Goal: Task Accomplishment & Management: Manage account settings

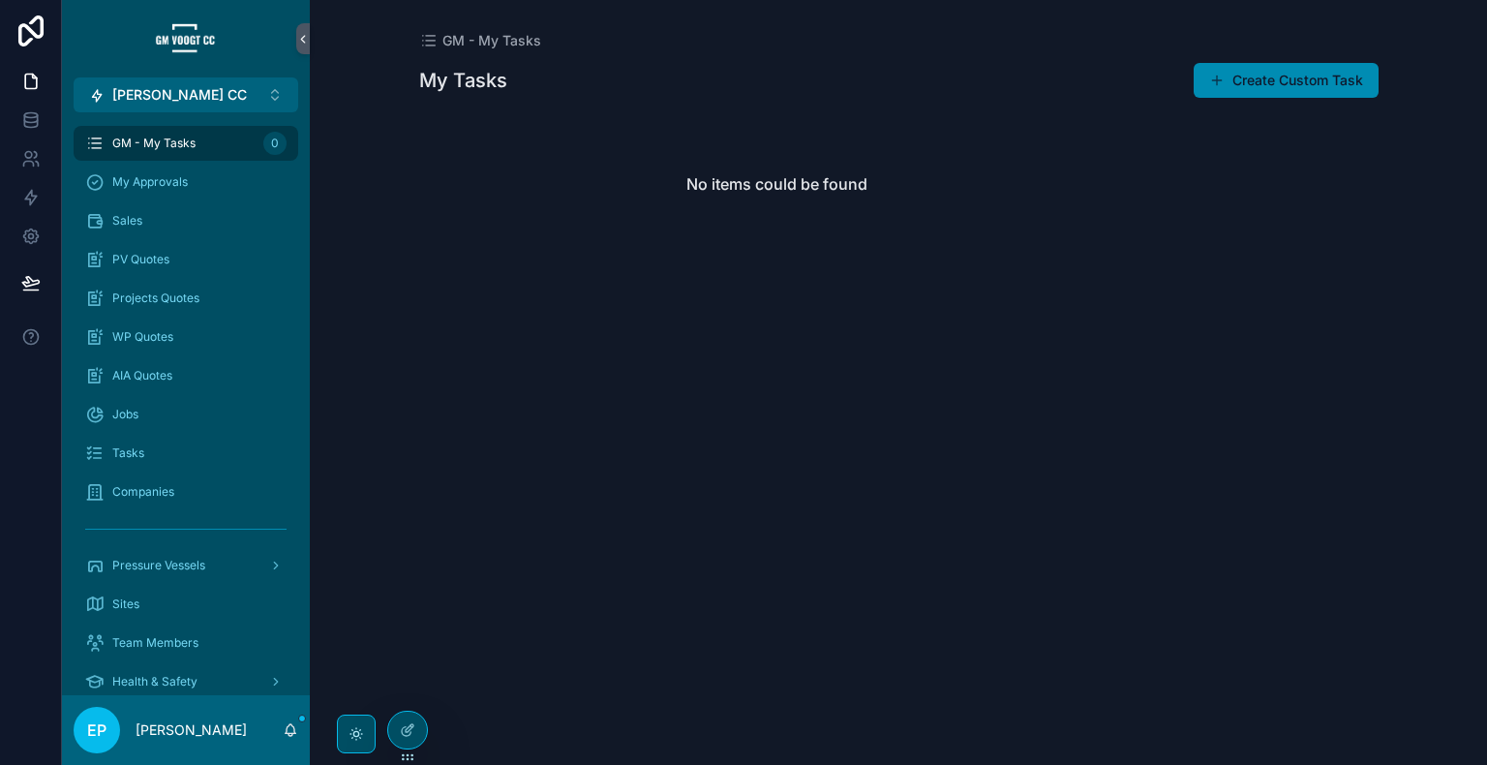
click at [1398, 348] on div "GM - My Tasks My Tasks Create Custom Task No items could be found" at bounding box center [898, 382] width 1177 height 765
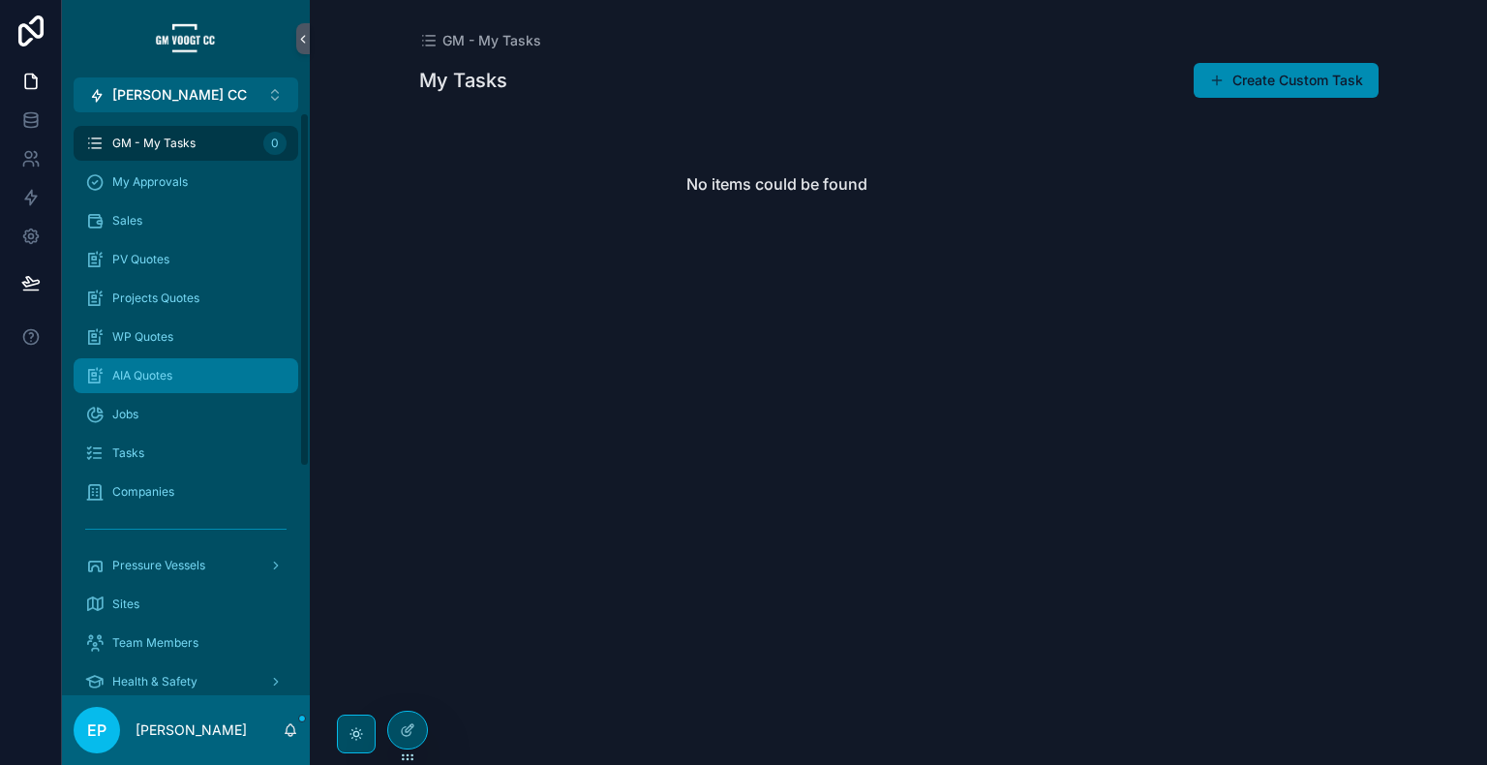
click at [164, 376] on span "AIA Quotes" at bounding box center [142, 375] width 60 height 15
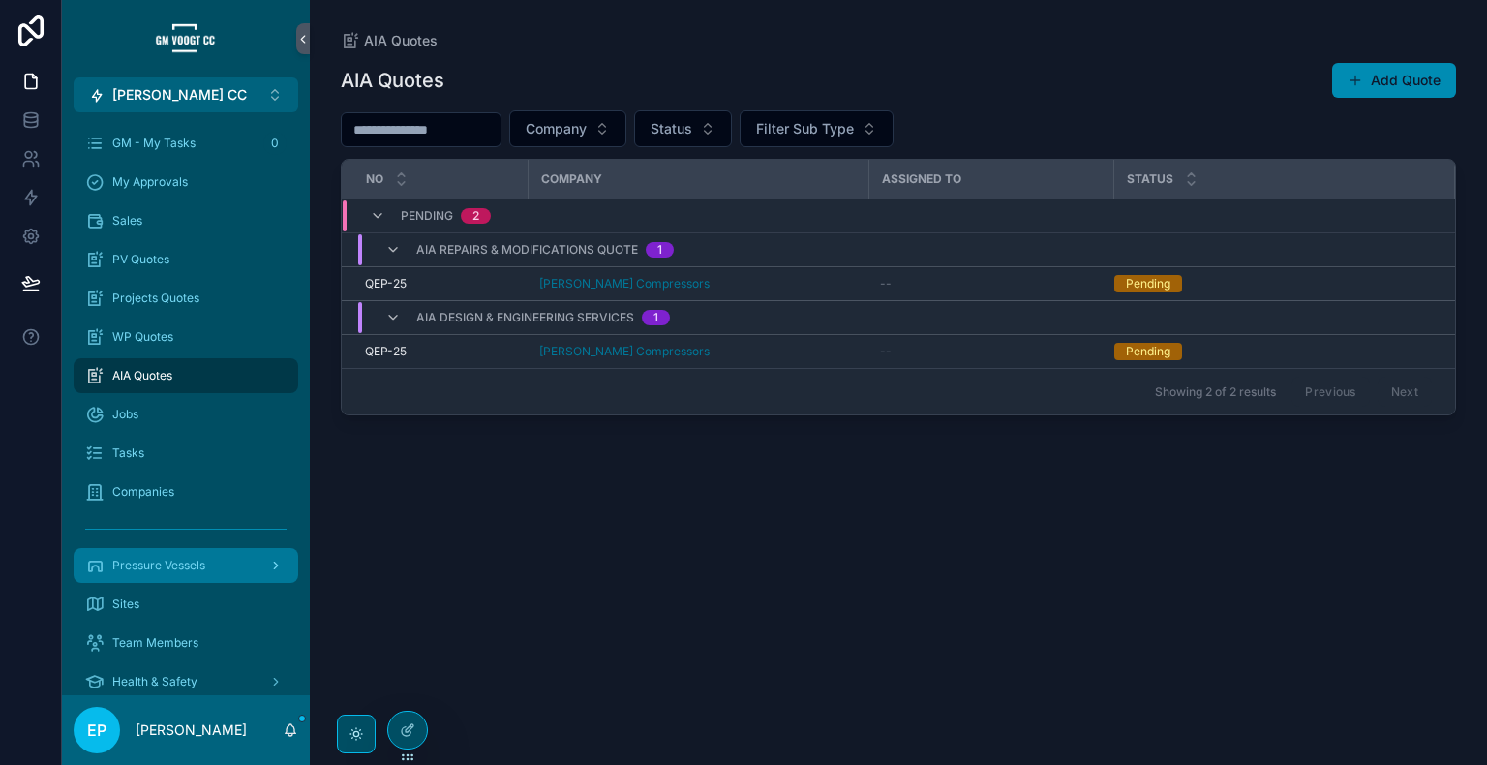
click at [177, 563] on span "Pressure Vessels" at bounding box center [158, 565] width 93 height 15
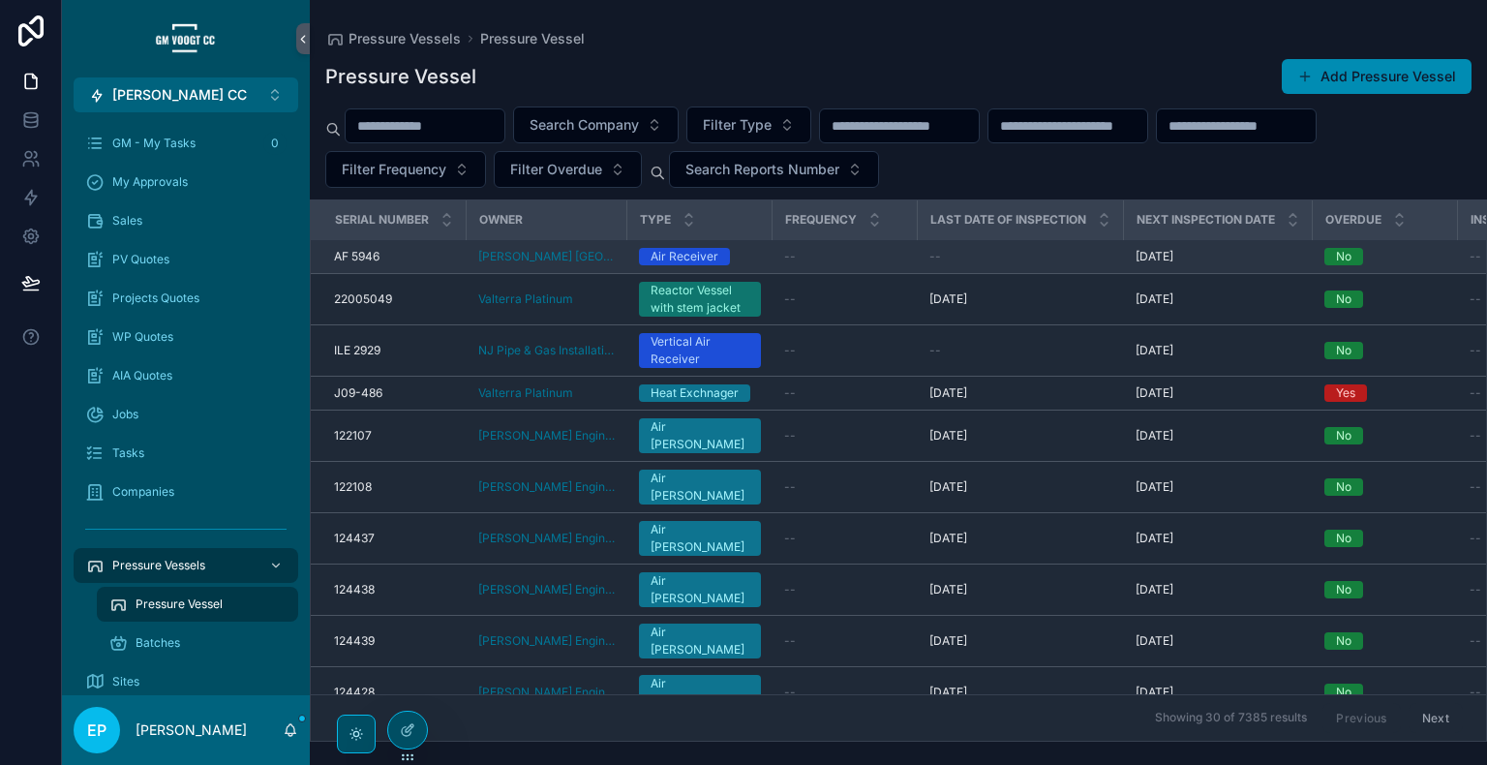
click at [850, 260] on div "--" at bounding box center [845, 256] width 122 height 15
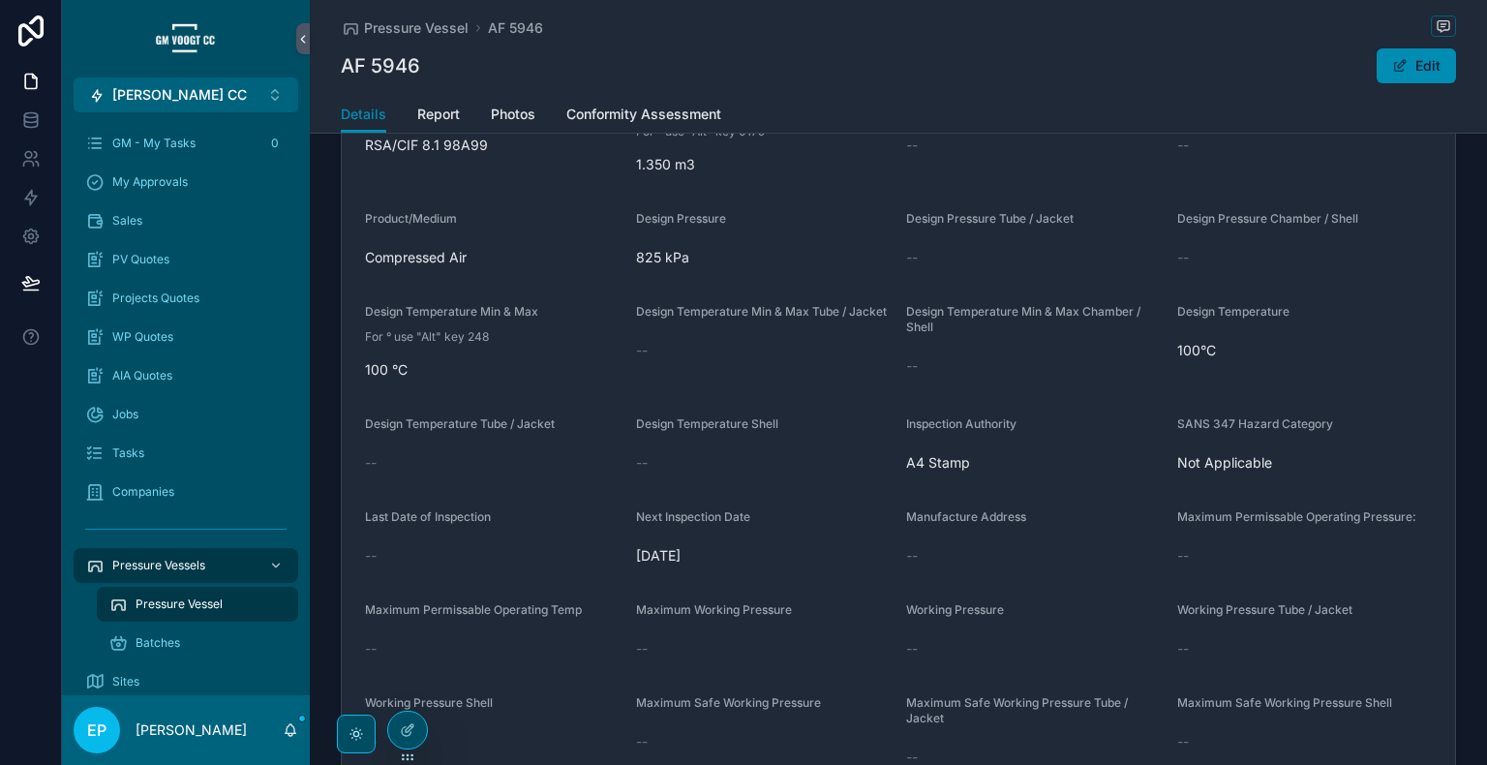
scroll to position [645, 0]
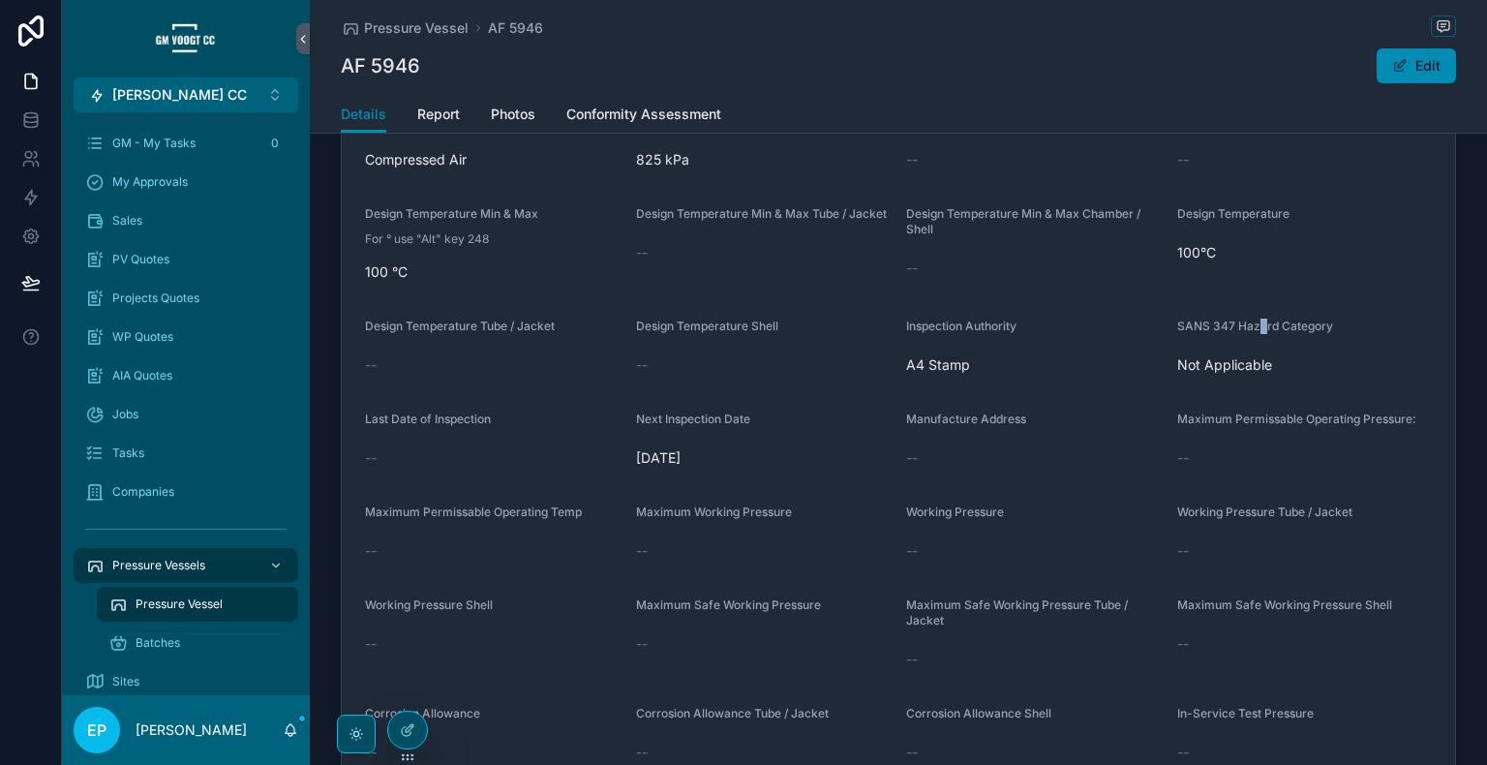
click at [1257, 318] on span "SANS 347 Hazard Category" at bounding box center [1255, 325] width 156 height 15
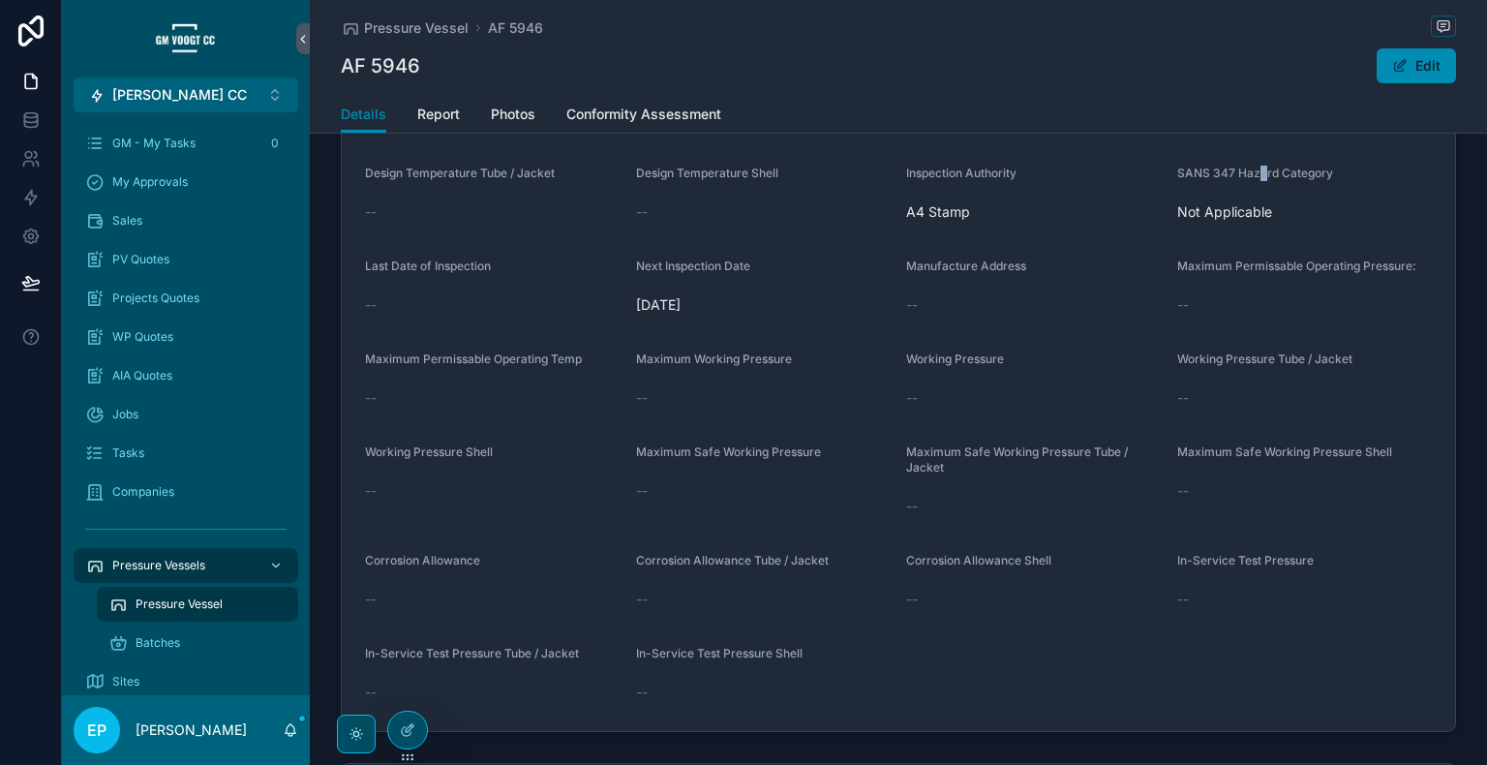
scroll to position [741, 0]
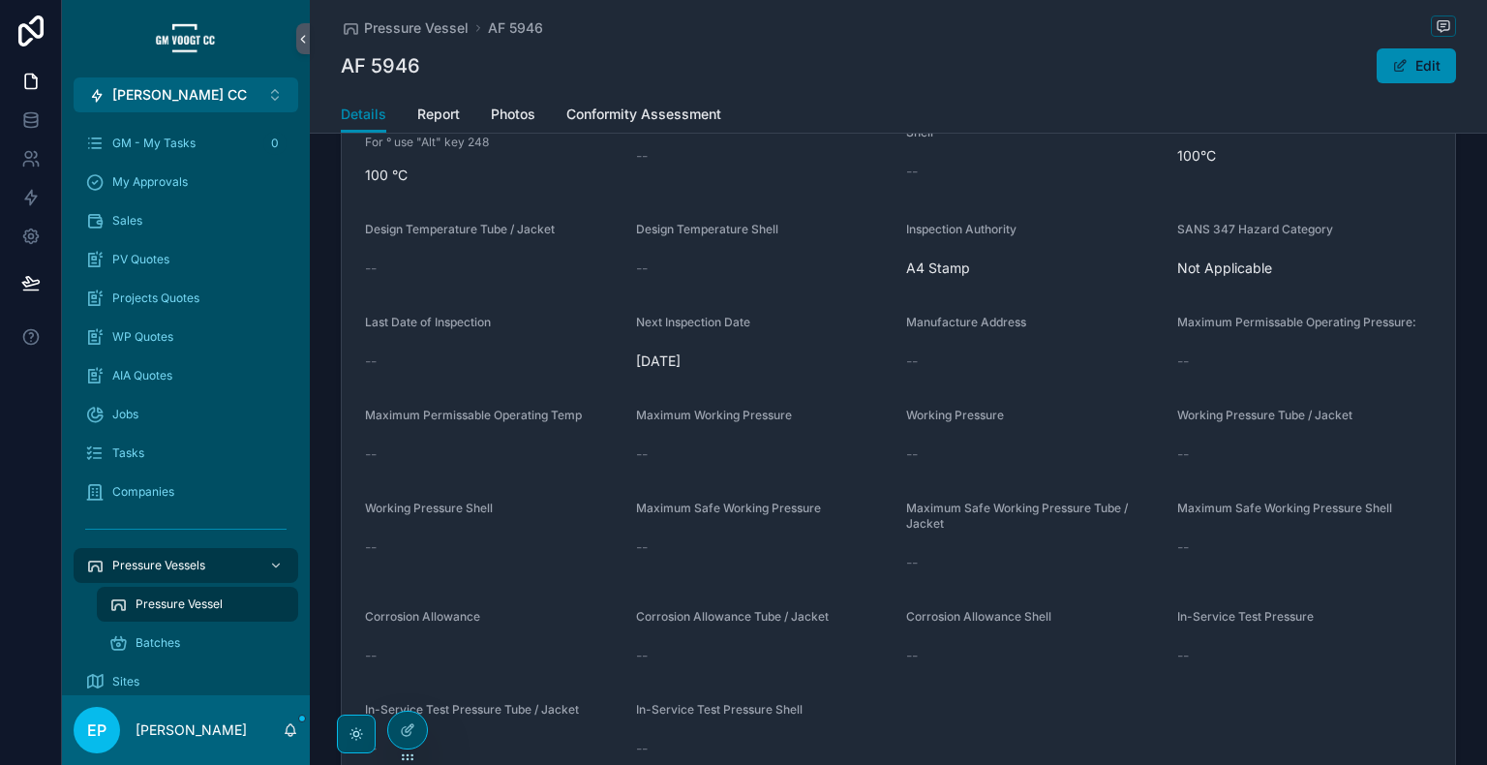
click at [1247, 584] on form "Serial Number AF 5946 Name of Manufacture Arlec Engineering Works Country of Or…" at bounding box center [898, 287] width 1113 height 999
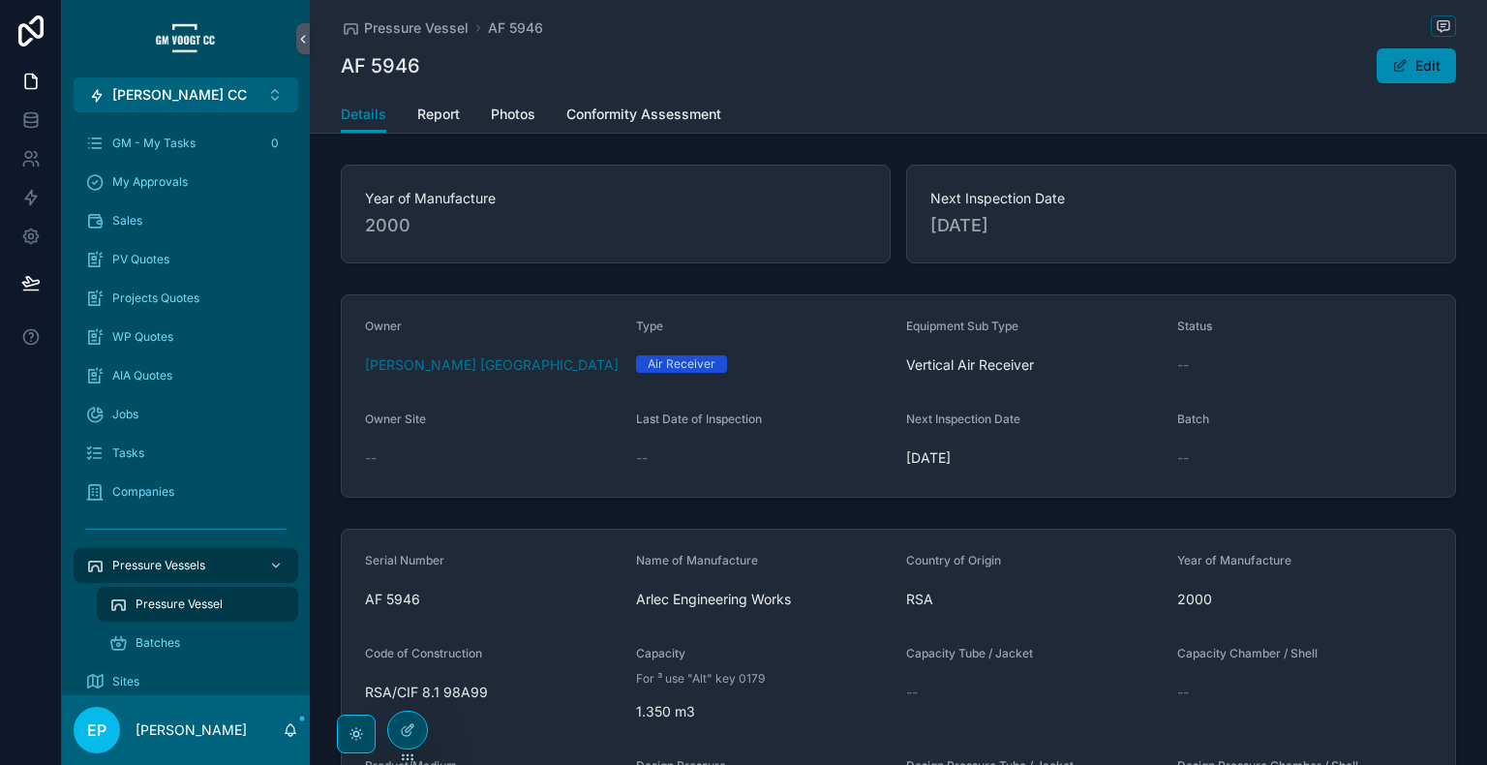
scroll to position [0, 0]
click at [649, 106] on span "Conformity Assessment" at bounding box center [643, 114] width 155 height 19
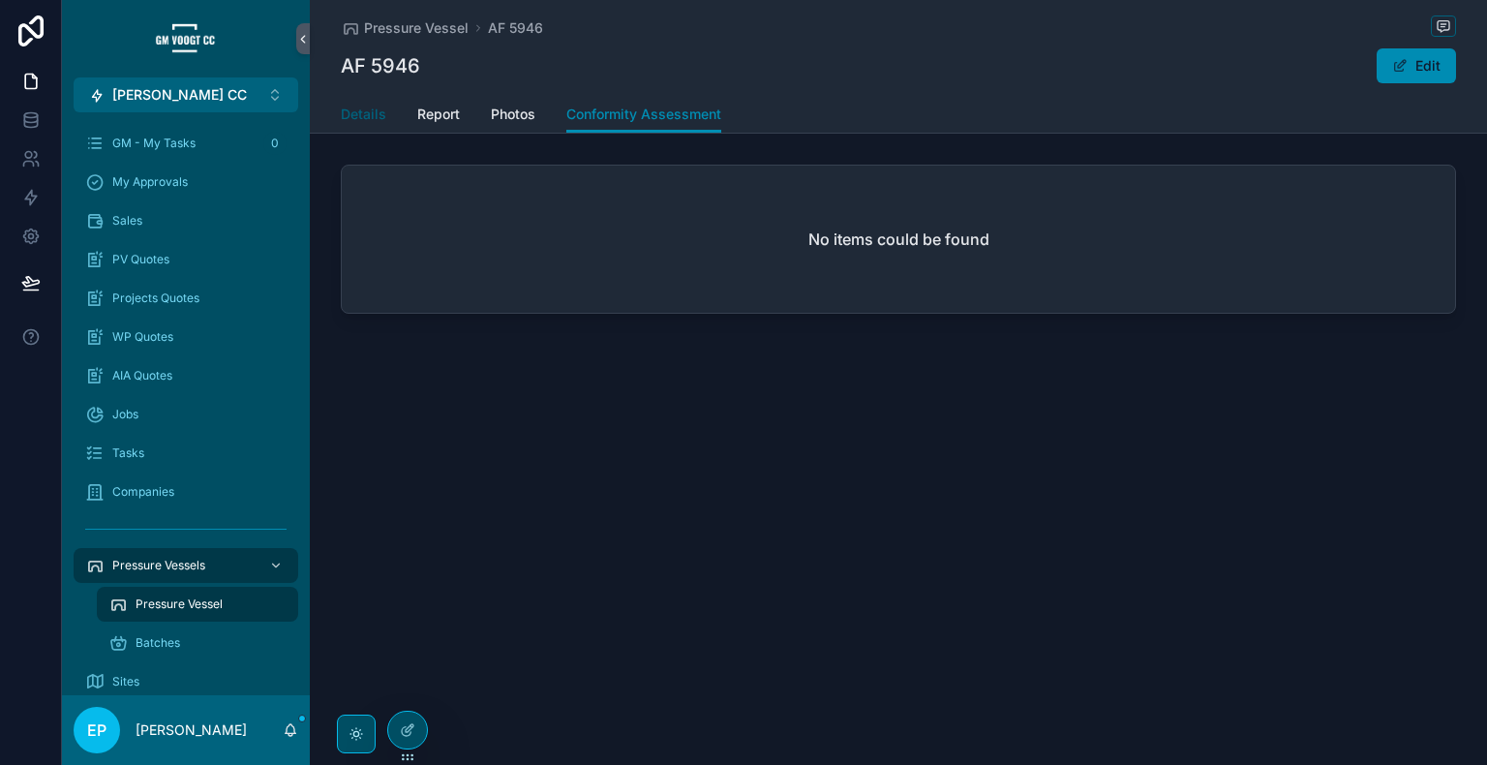
click at [372, 123] on span "Details" at bounding box center [363, 114] width 45 height 19
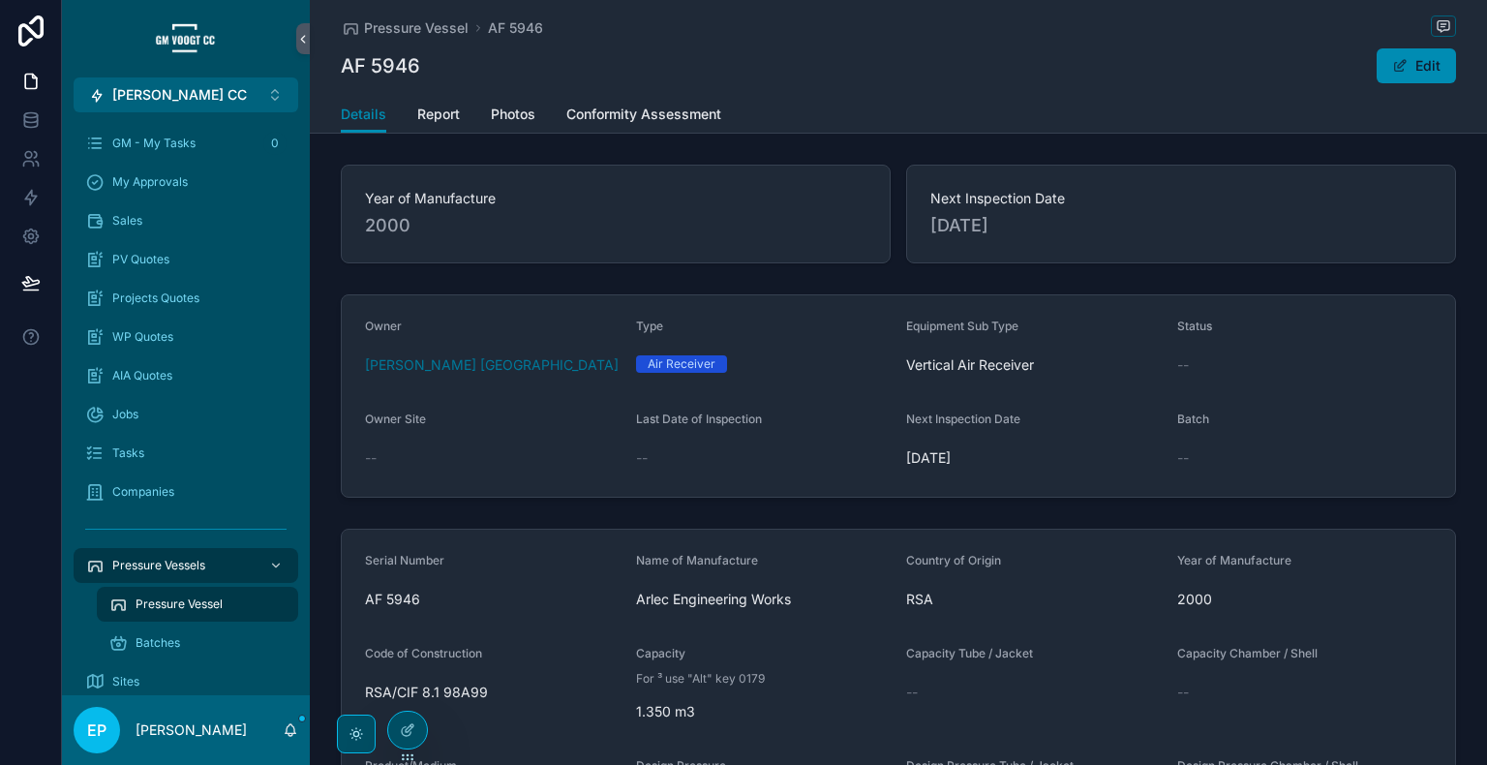
click at [1373, 390] on form "Owner [PERSON_NAME] [GEOGRAPHIC_DATA] Type Air Receiver Equipment Sub Type Vert…" at bounding box center [898, 395] width 1113 height 201
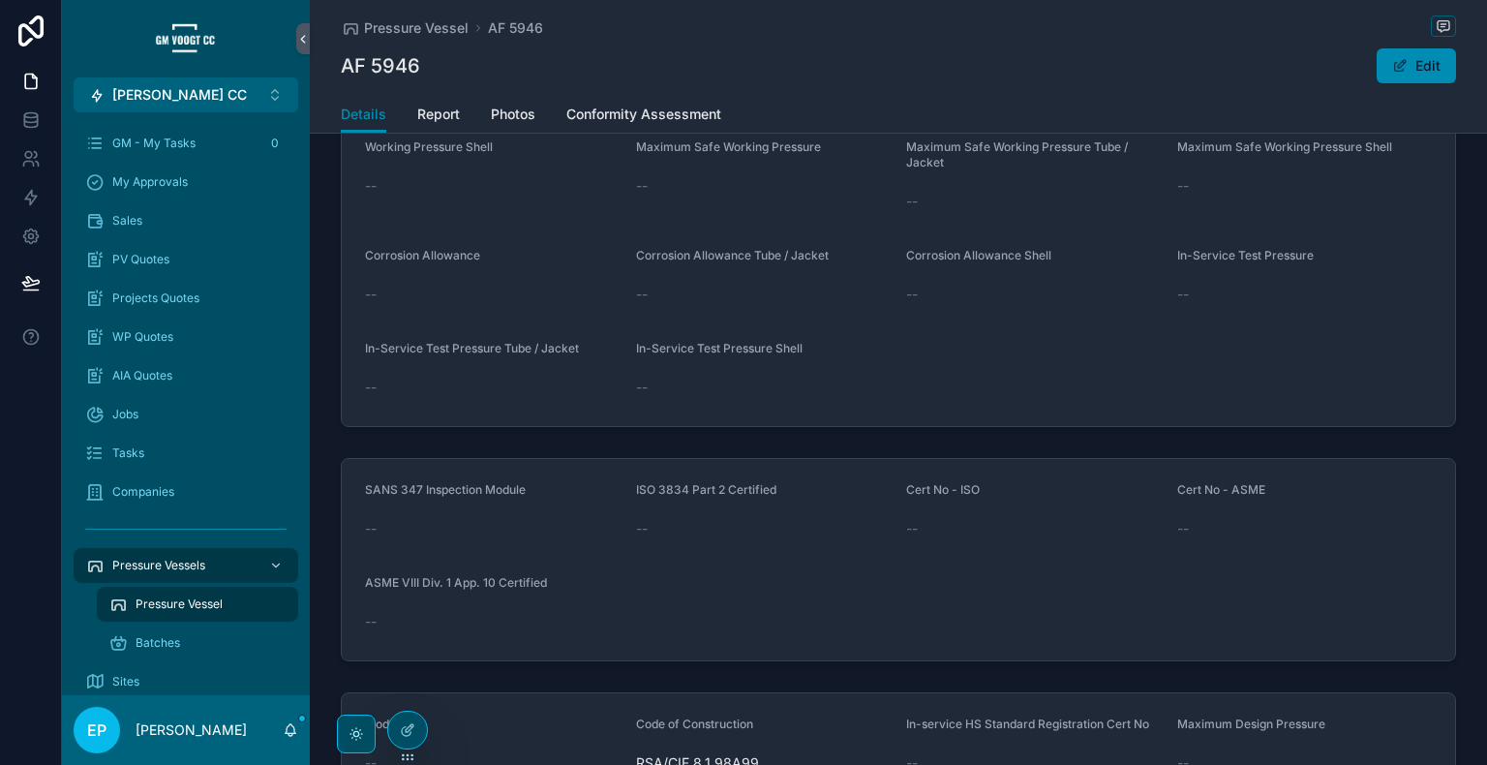
scroll to position [1129, 0]
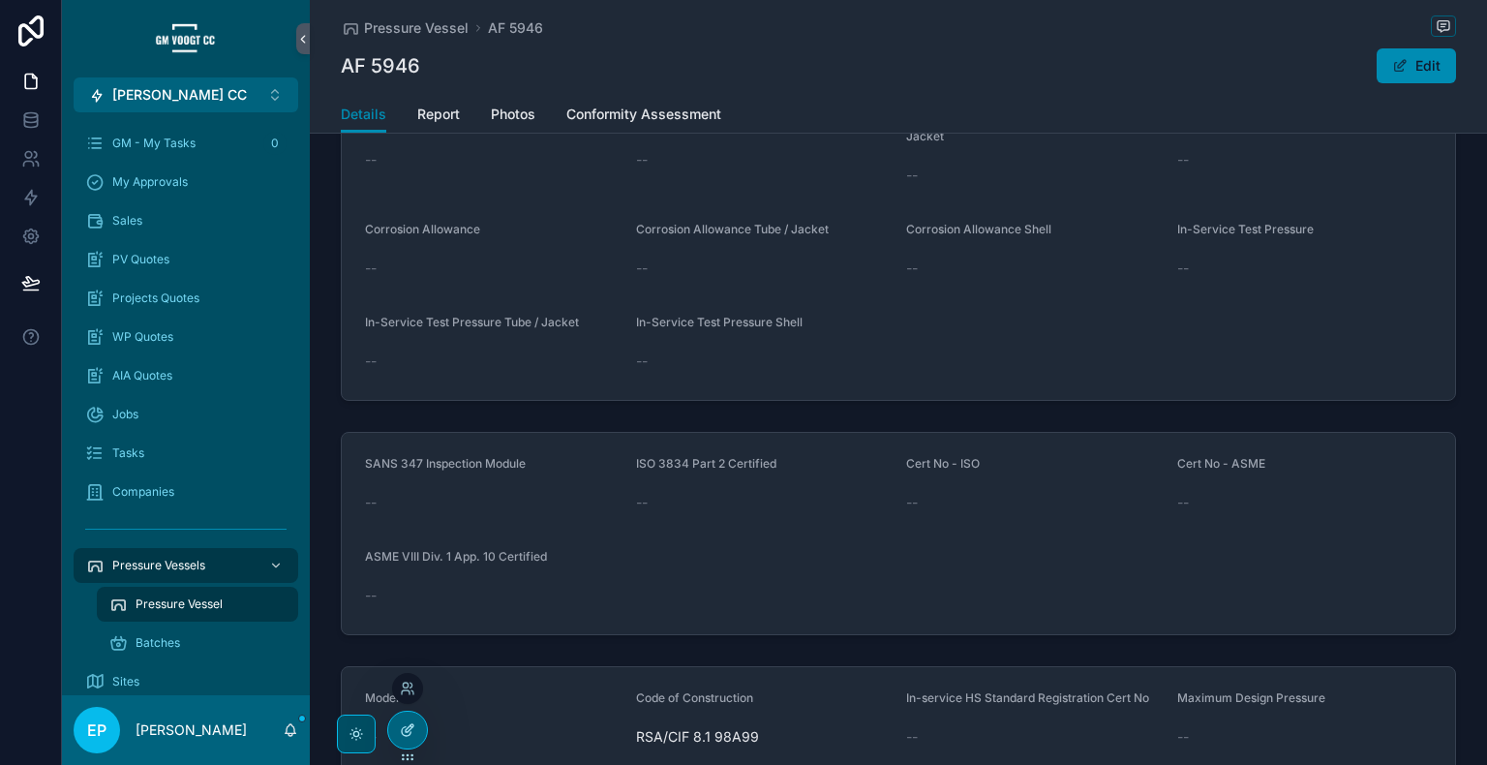
click at [409, 738] on div at bounding box center [407, 729] width 39 height 37
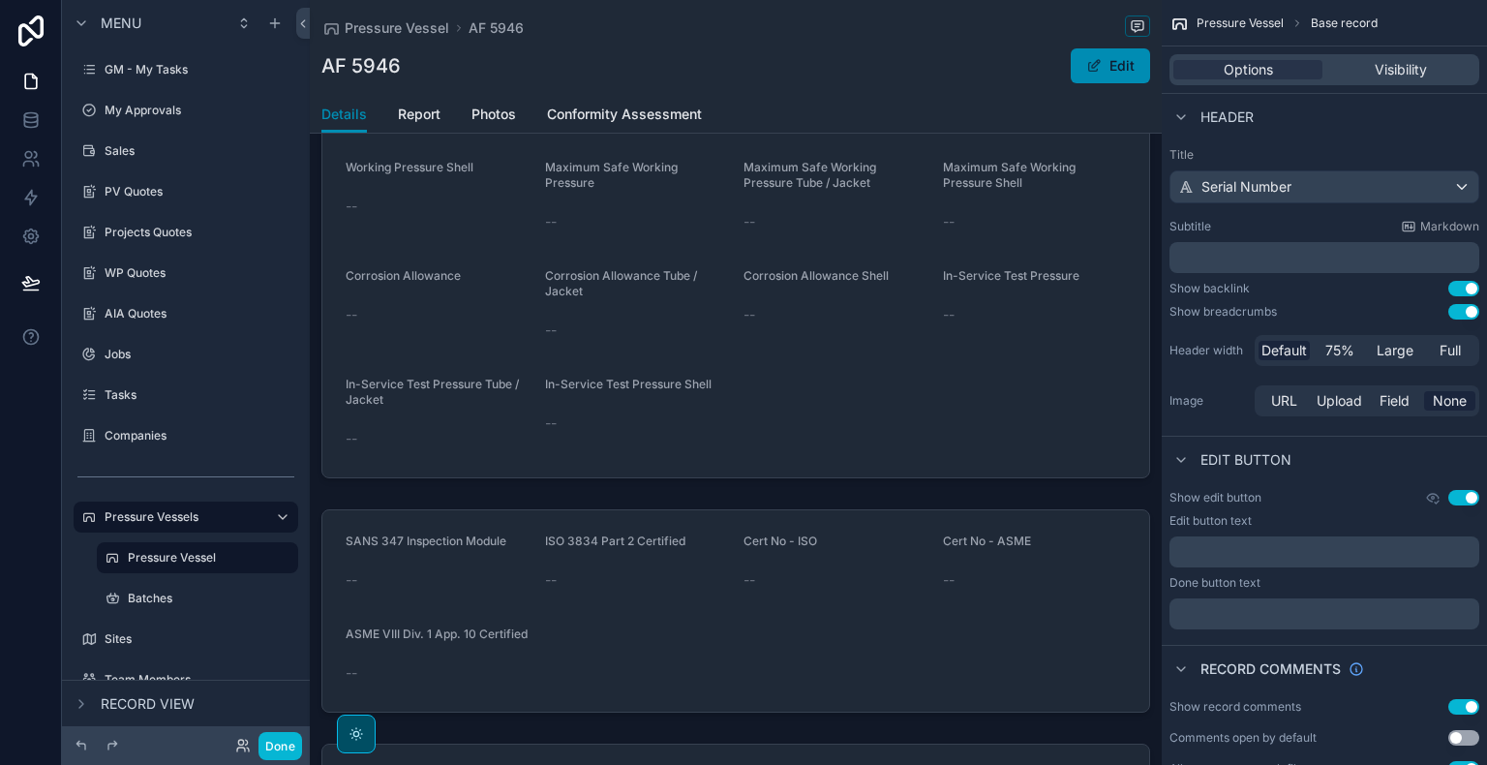
click at [863, 28] on div "Pressure Vessel AF 5946" at bounding box center [735, 27] width 829 height 24
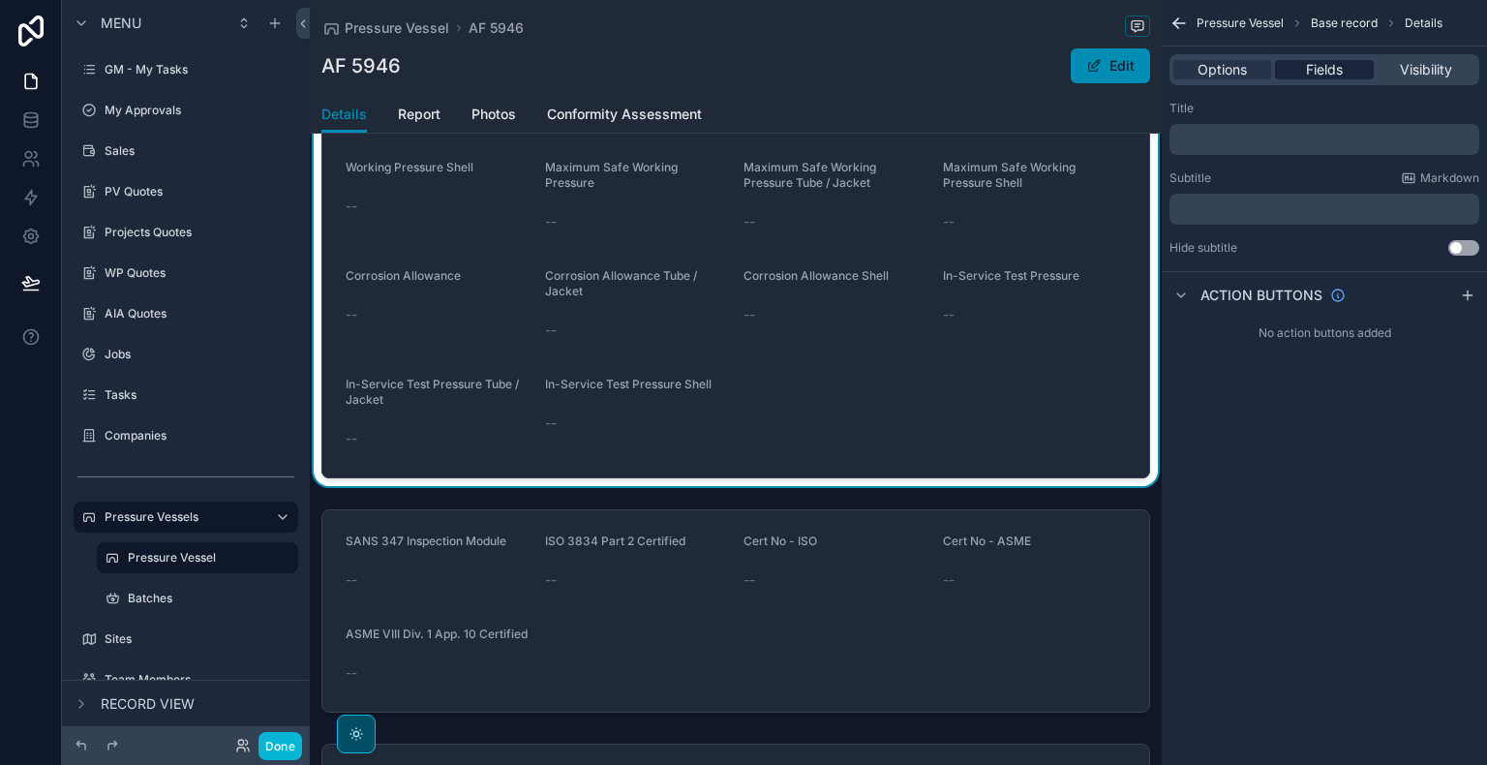
click at [1306, 75] on span "Fields" at bounding box center [1324, 69] width 37 height 19
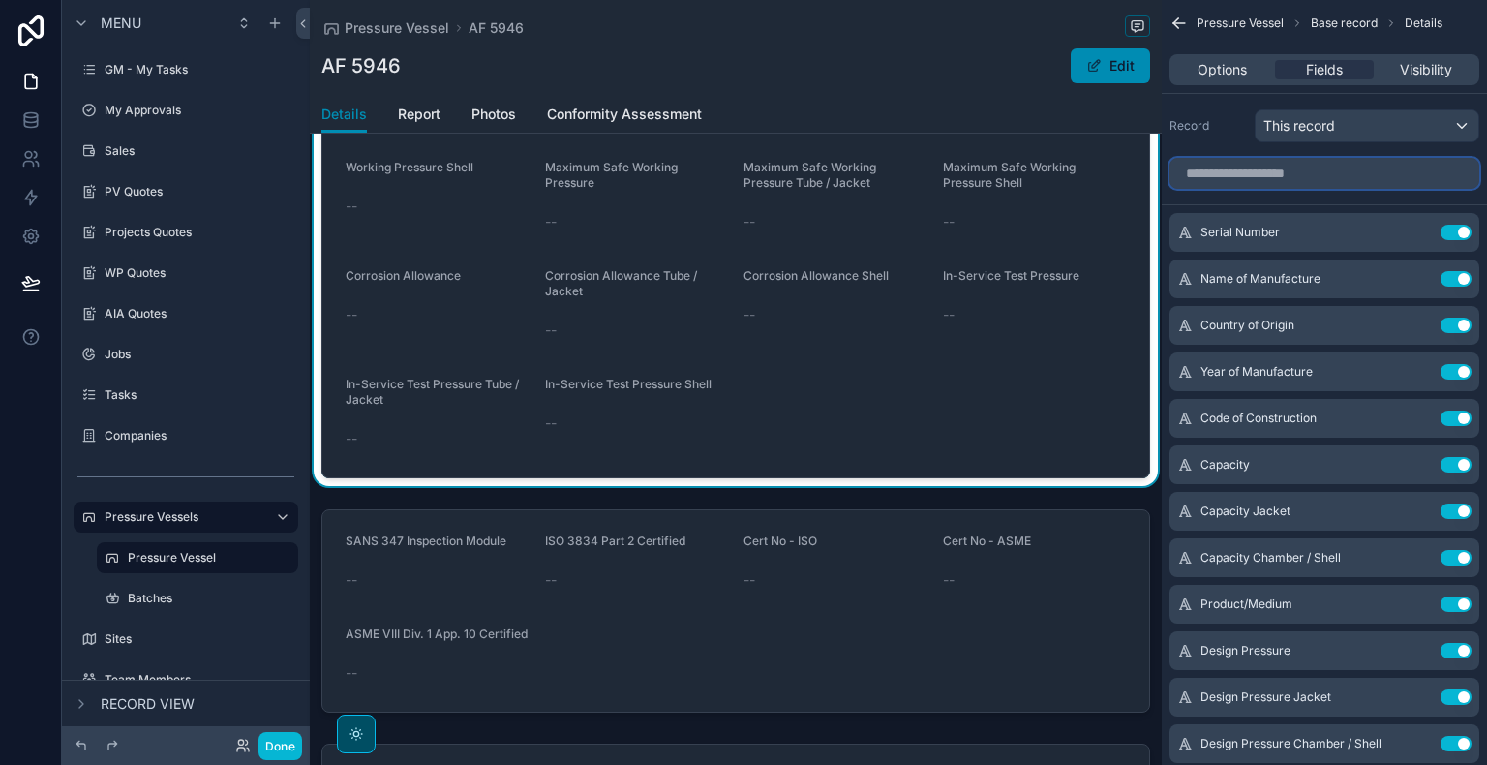
click at [1301, 184] on input "scrollable content" at bounding box center [1324, 173] width 310 height 31
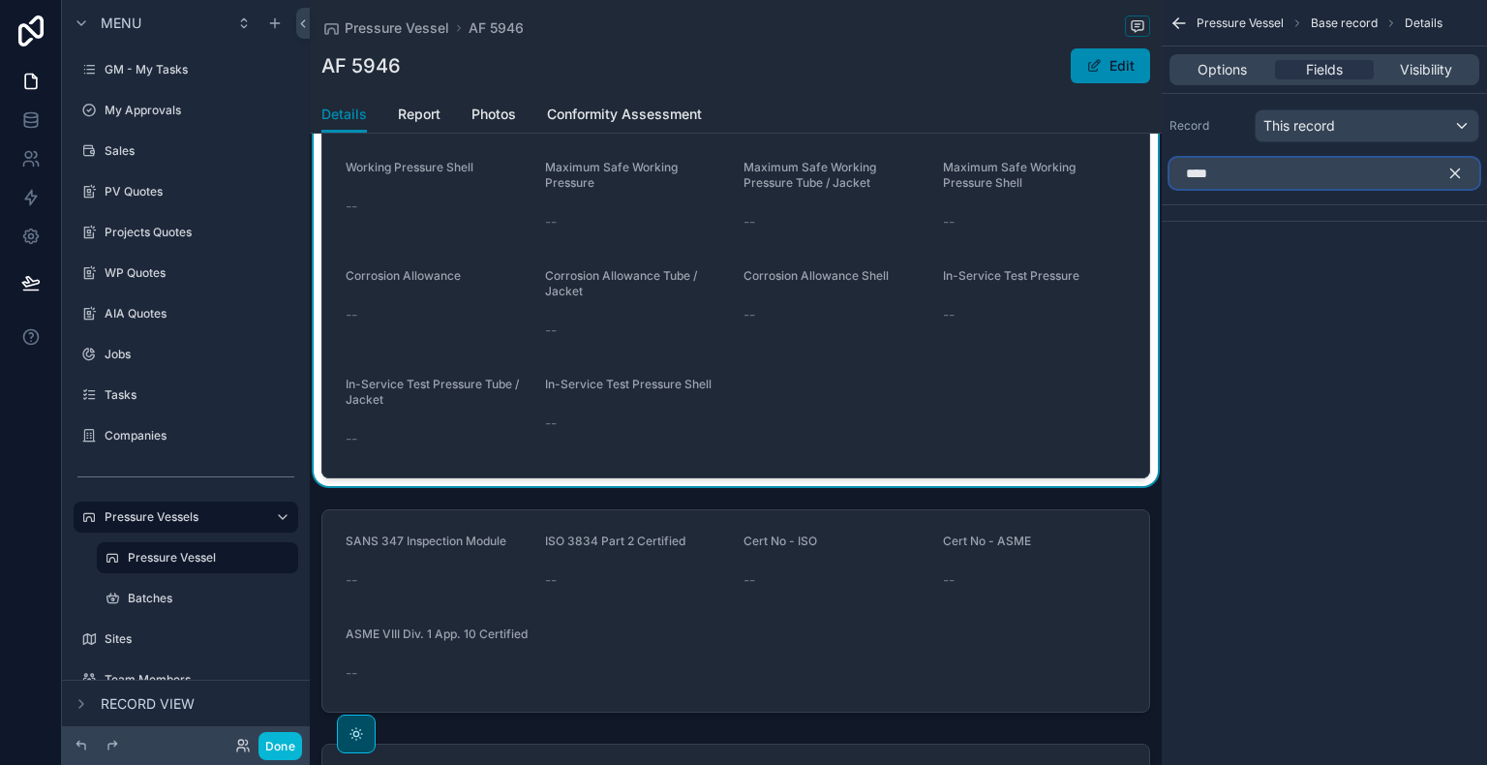
type input "****"
click at [1454, 176] on icon "scrollable content" at bounding box center [1454, 173] width 17 height 17
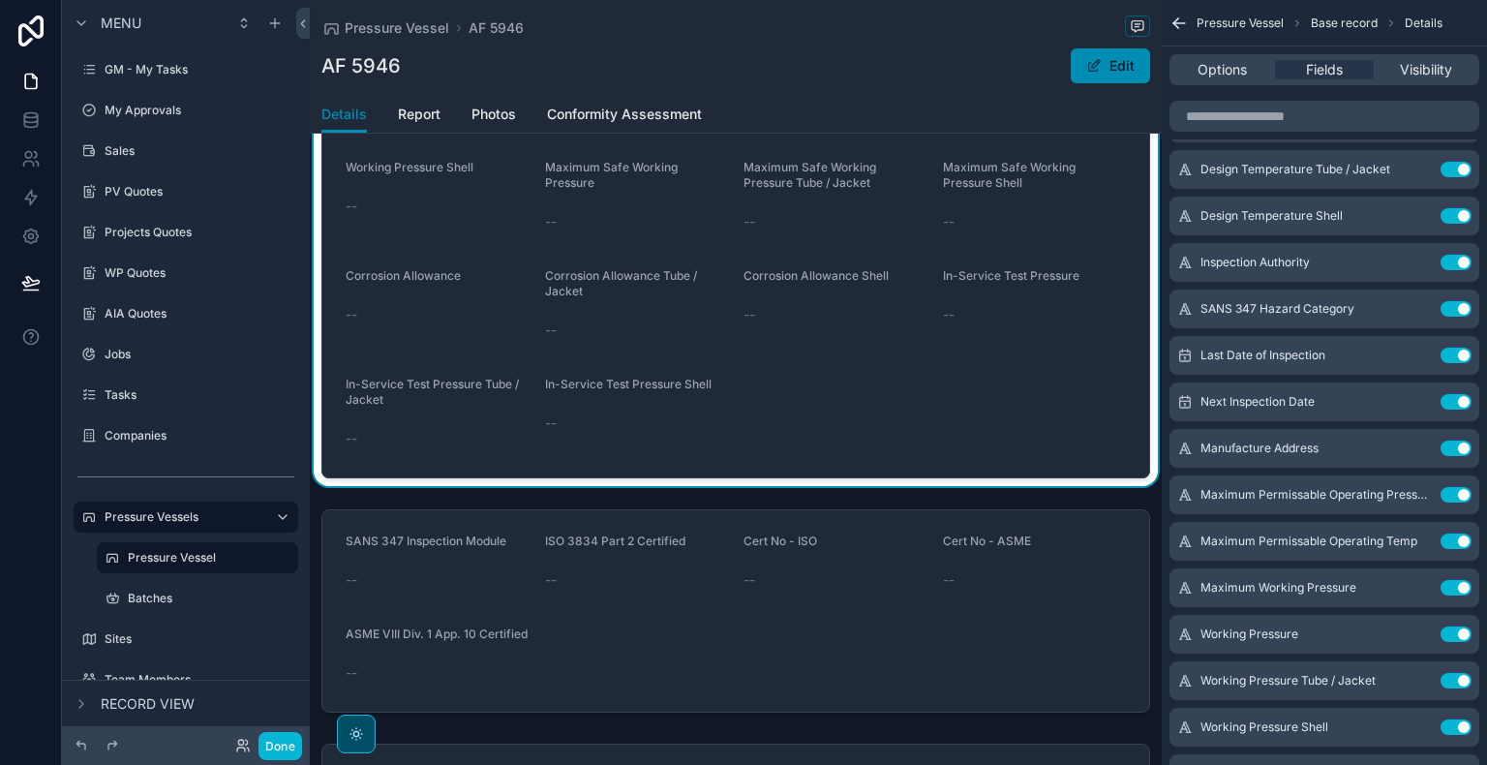
drag, startPoint x: 941, startPoint y: 33, endPoint x: 960, endPoint y: 104, distance: 73.3
click at [941, 33] on div "Pressure Vessel AF 5946" at bounding box center [735, 27] width 829 height 24
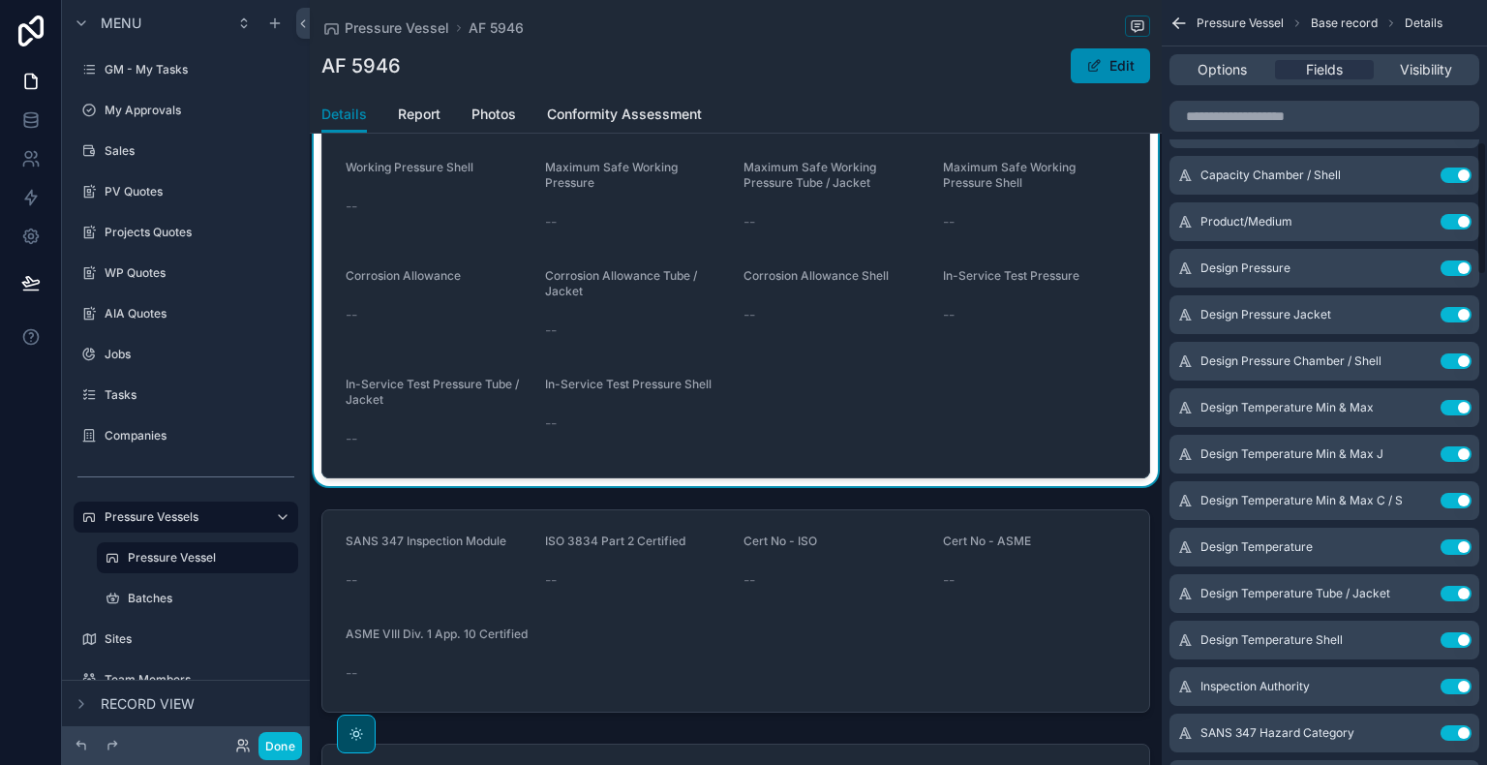
scroll to position [806, 0]
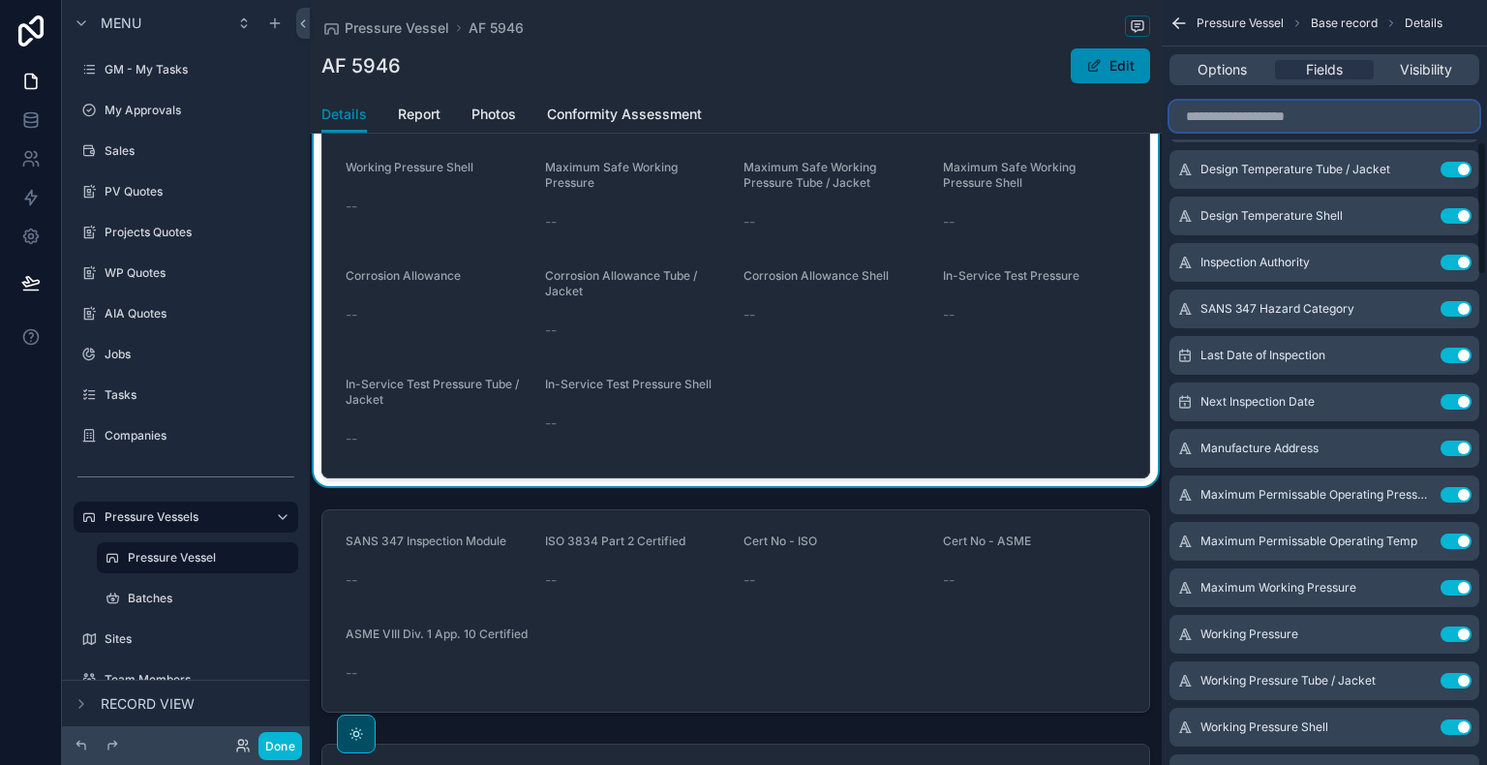
click at [1324, 110] on input "scrollable content" at bounding box center [1324, 116] width 310 height 31
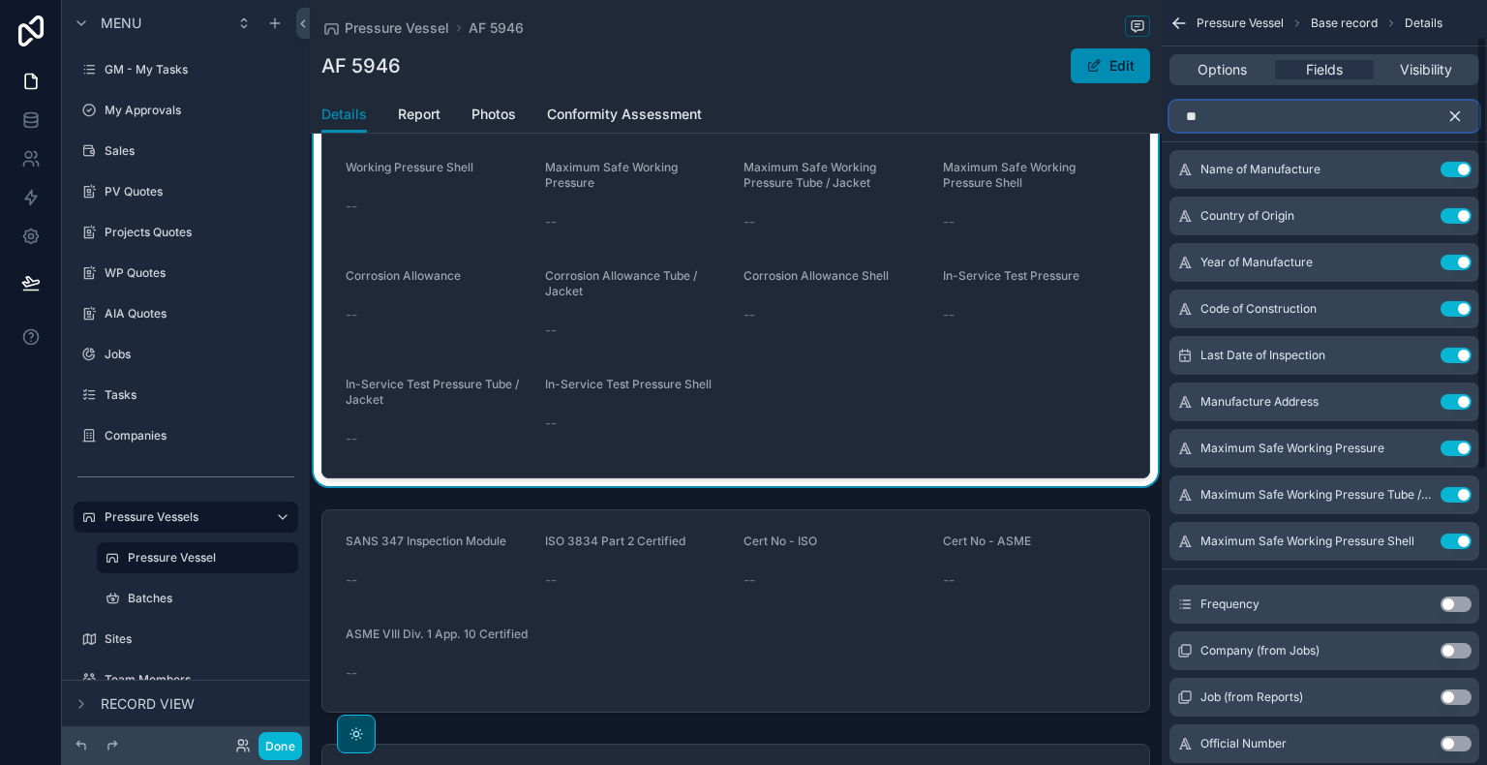
scroll to position [0, 0]
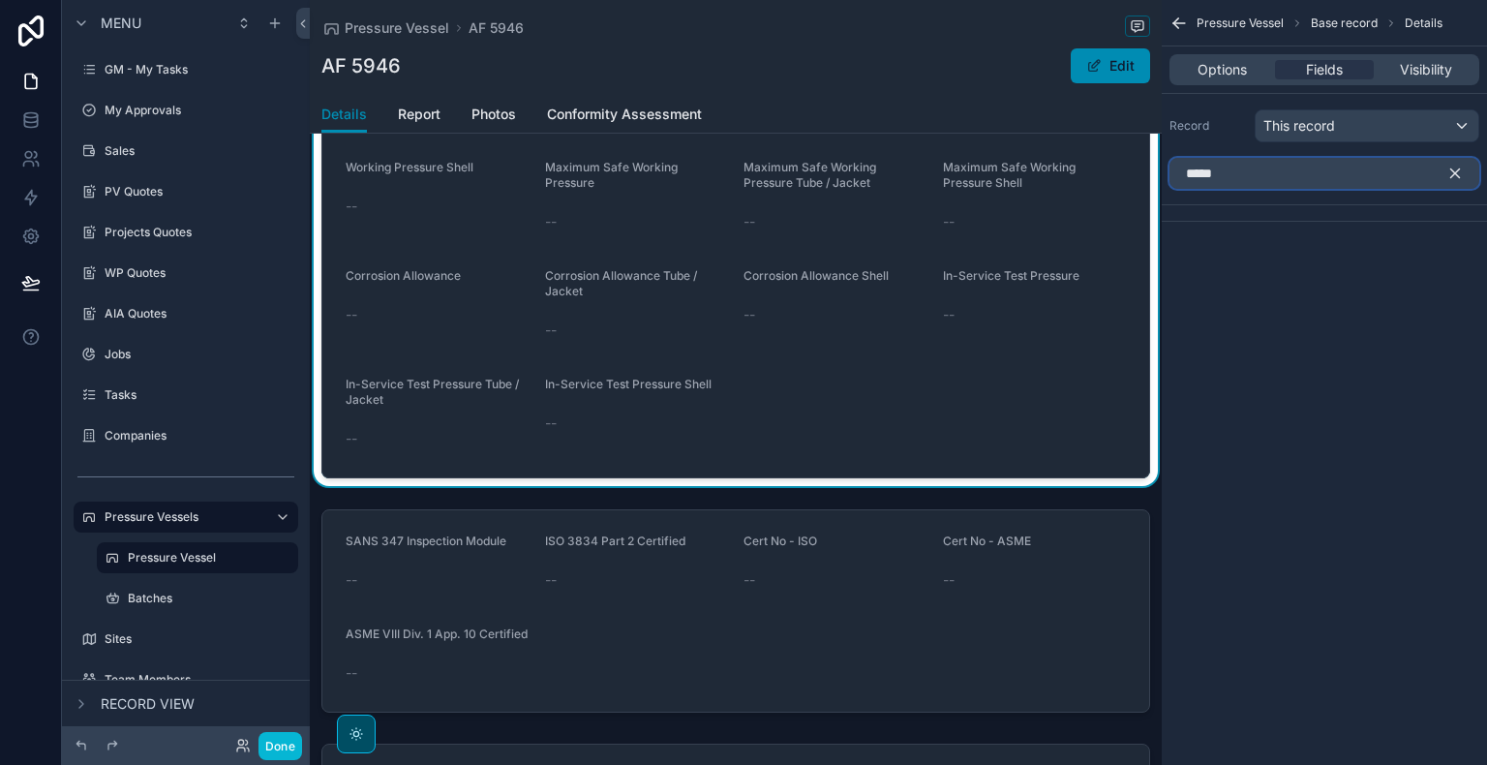
type input "*****"
click at [1456, 167] on icon "scrollable content" at bounding box center [1454, 173] width 17 height 17
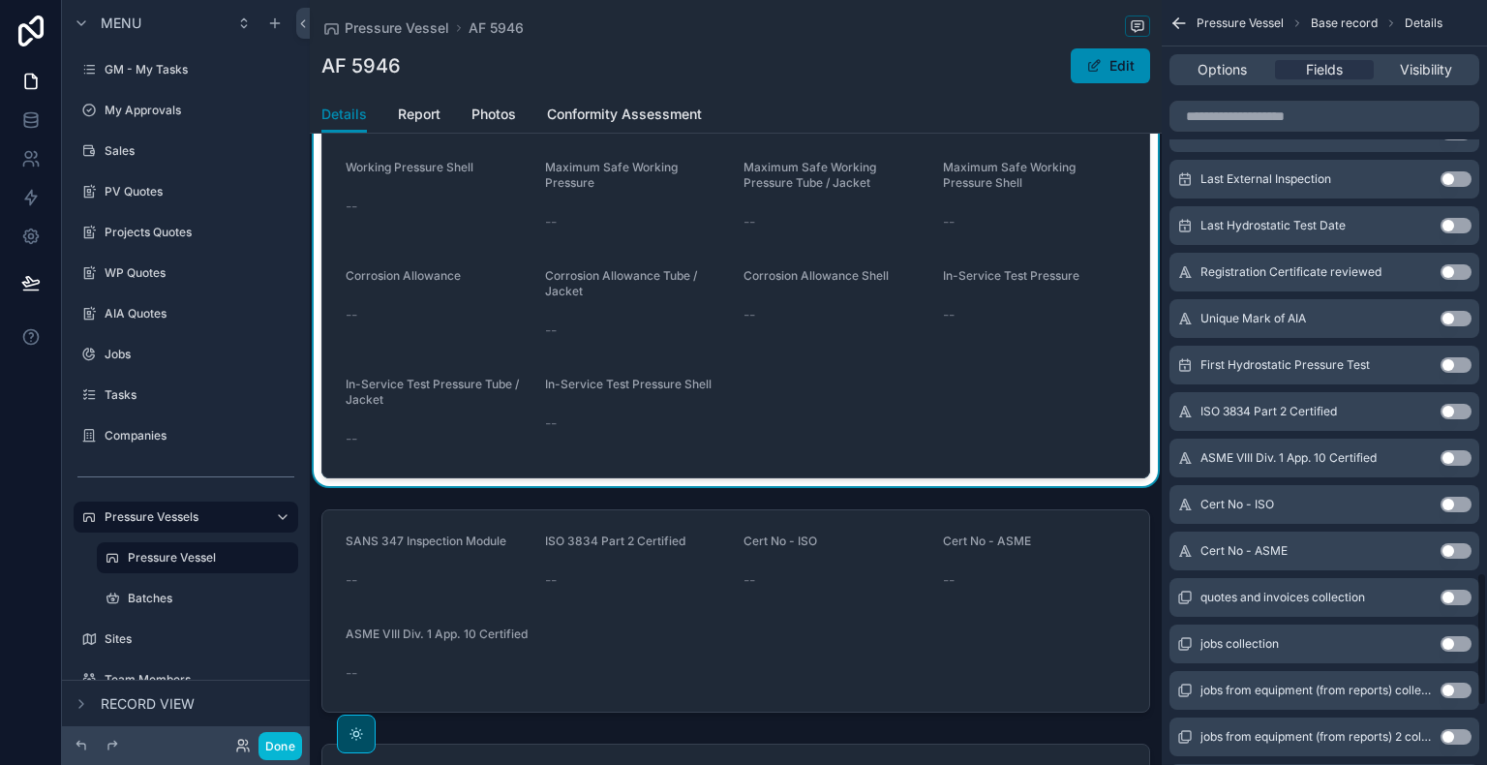
scroll to position [3114, 0]
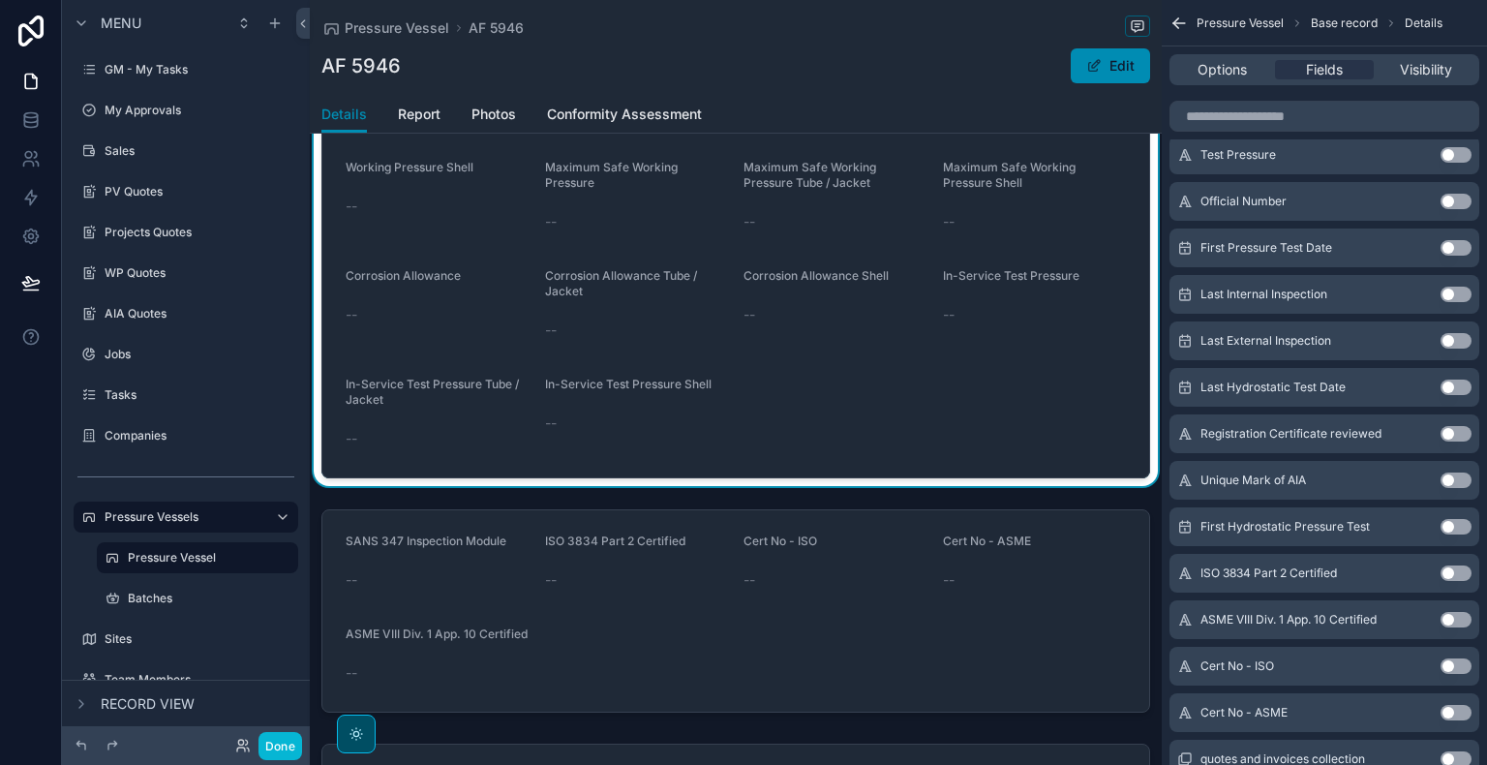
click at [960, 17] on div "Pressure Vessel AF 5946" at bounding box center [735, 27] width 829 height 24
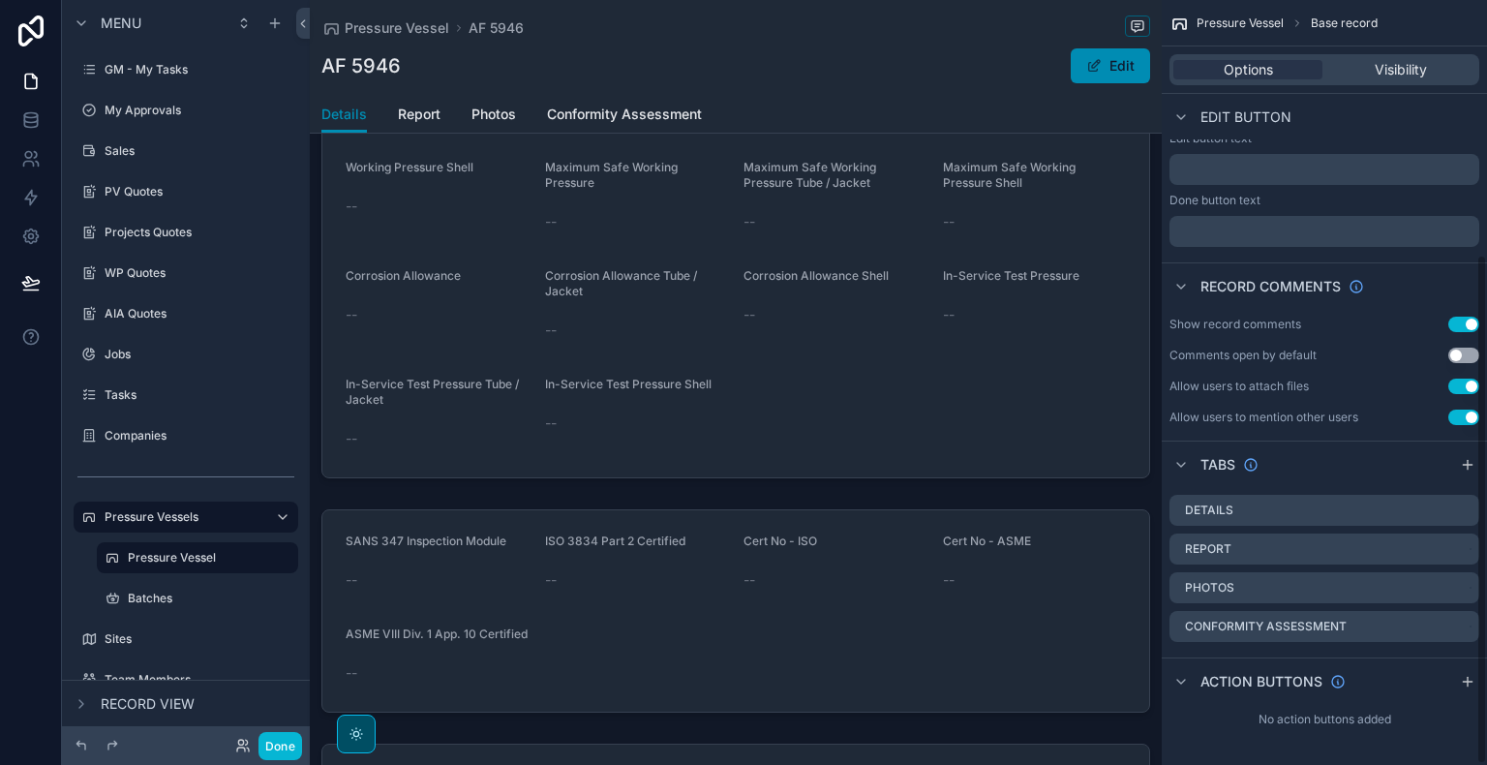
scroll to position [382, 0]
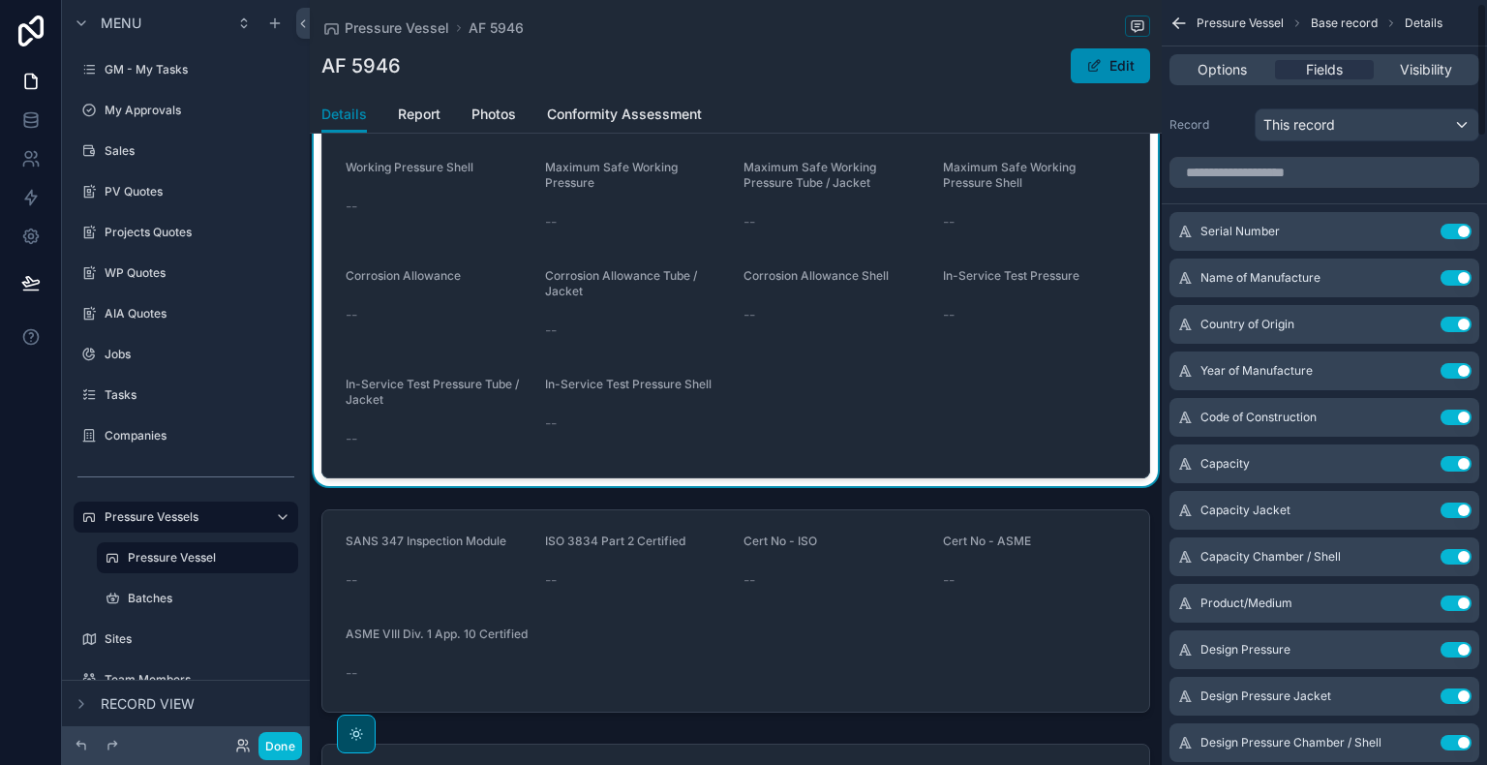
scroll to position [0, 0]
click at [1235, 172] on input "scrollable content" at bounding box center [1324, 173] width 310 height 31
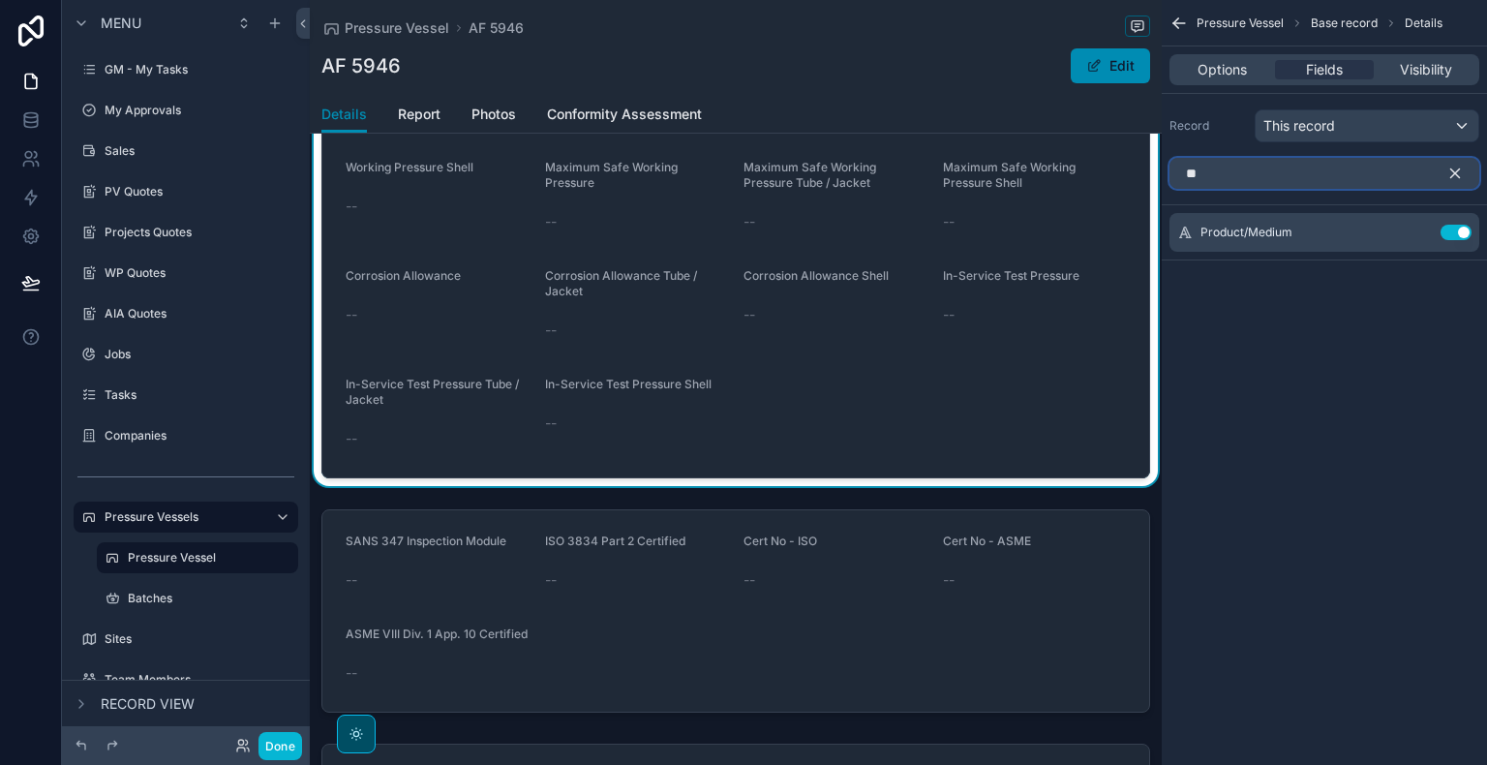
type input "*"
type input "**"
click at [1462, 174] on icon "scrollable content" at bounding box center [1454, 173] width 17 height 17
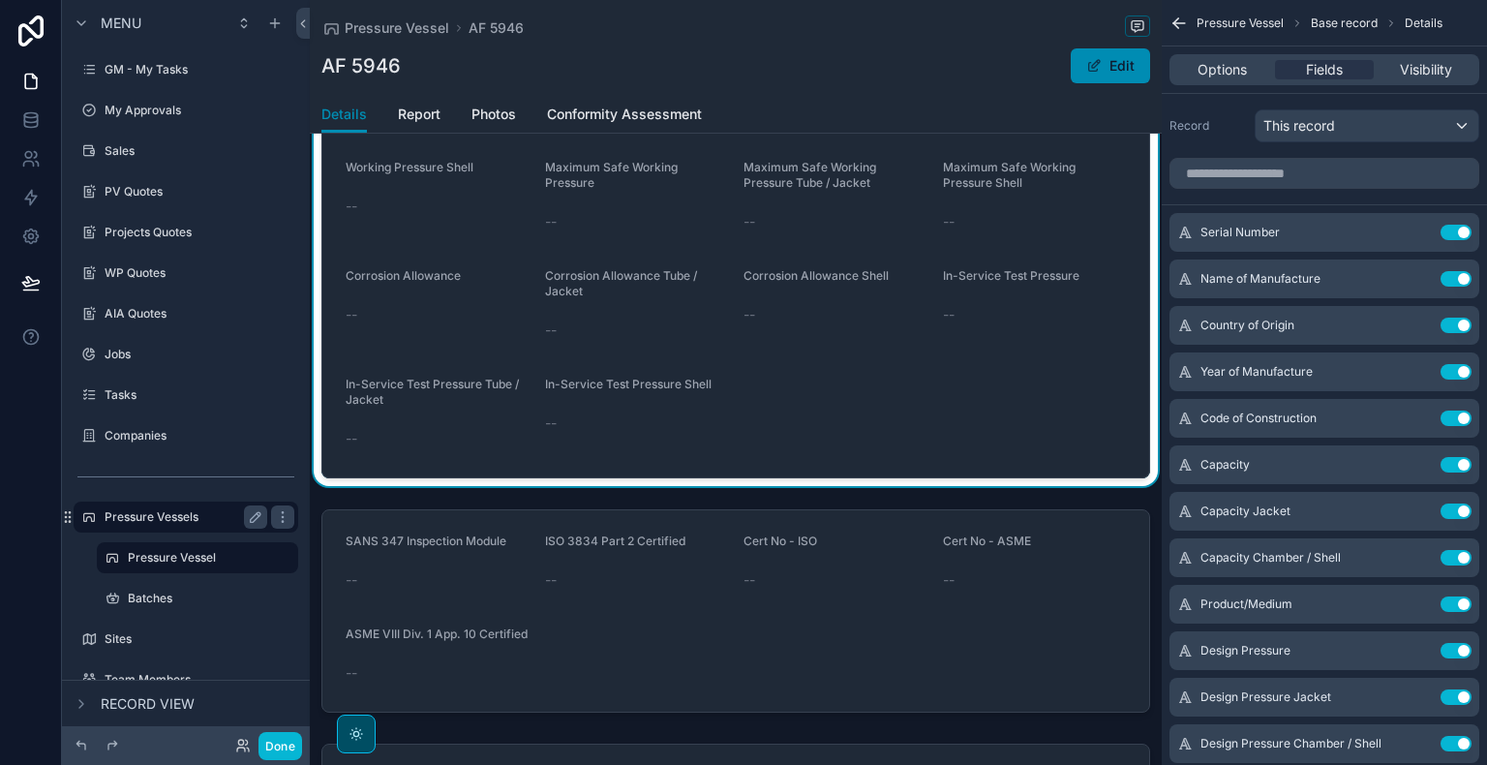
click at [186, 516] on label "Pressure Vessels" at bounding box center [182, 516] width 155 height 15
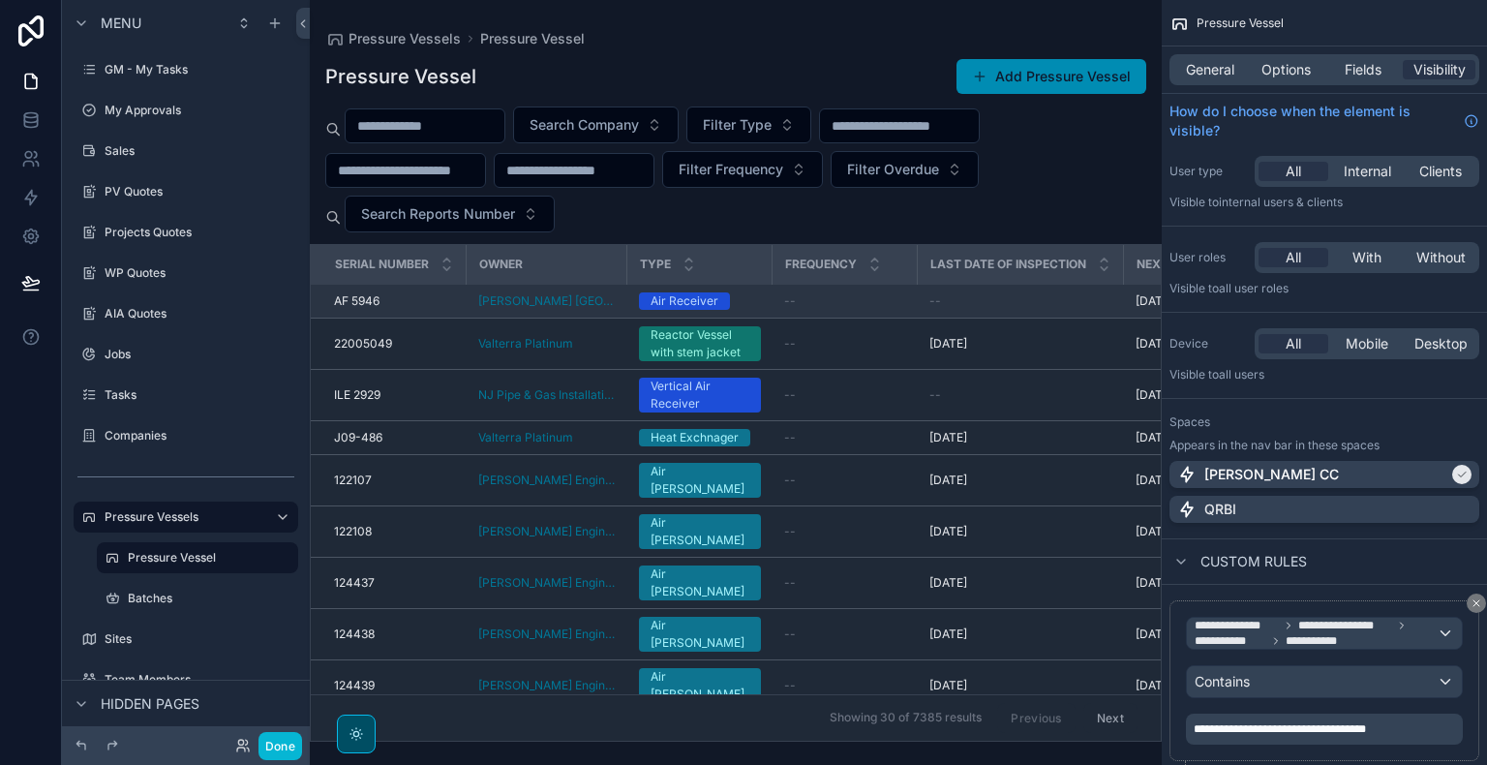
click at [836, 298] on div "--" at bounding box center [845, 300] width 122 height 15
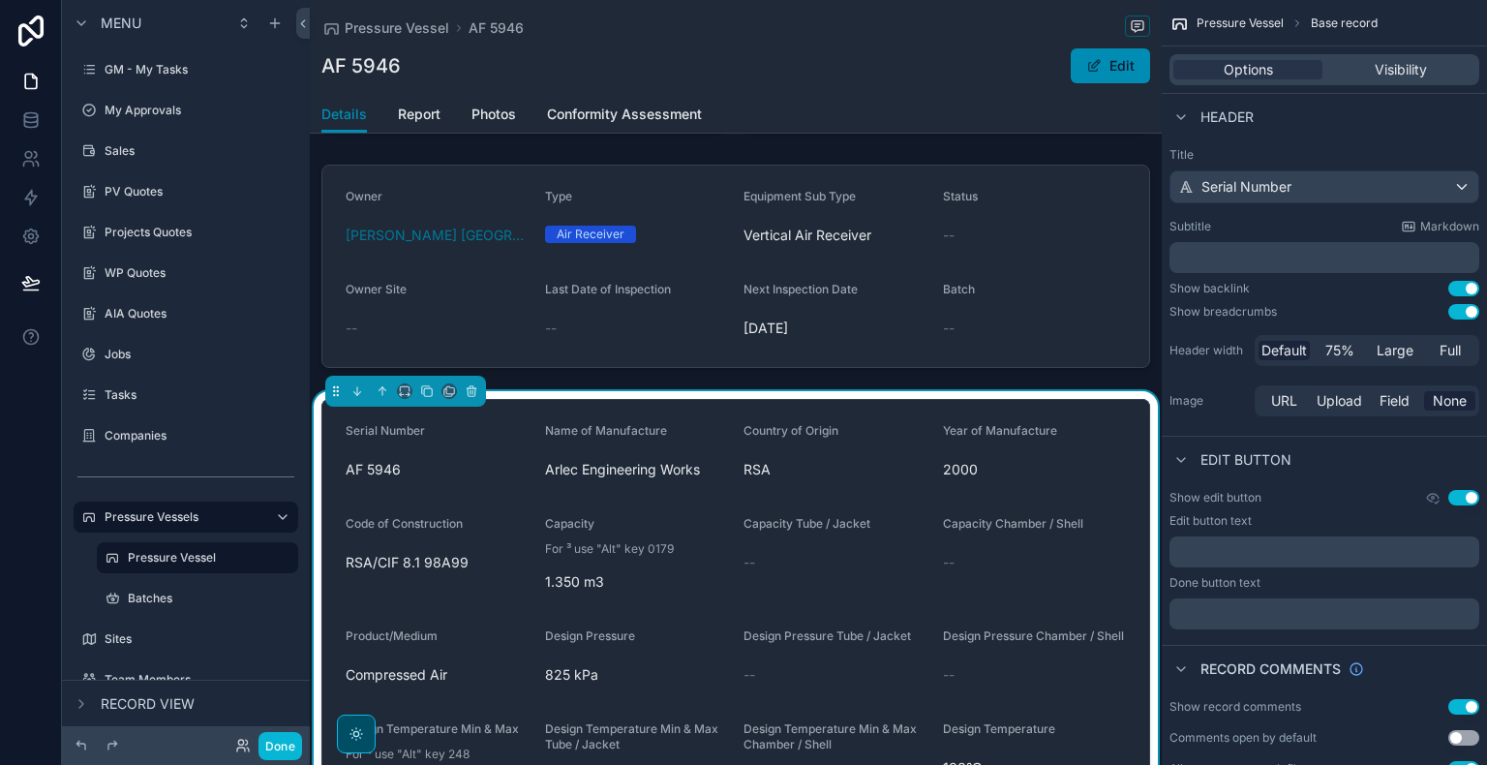
scroll to position [161, 0]
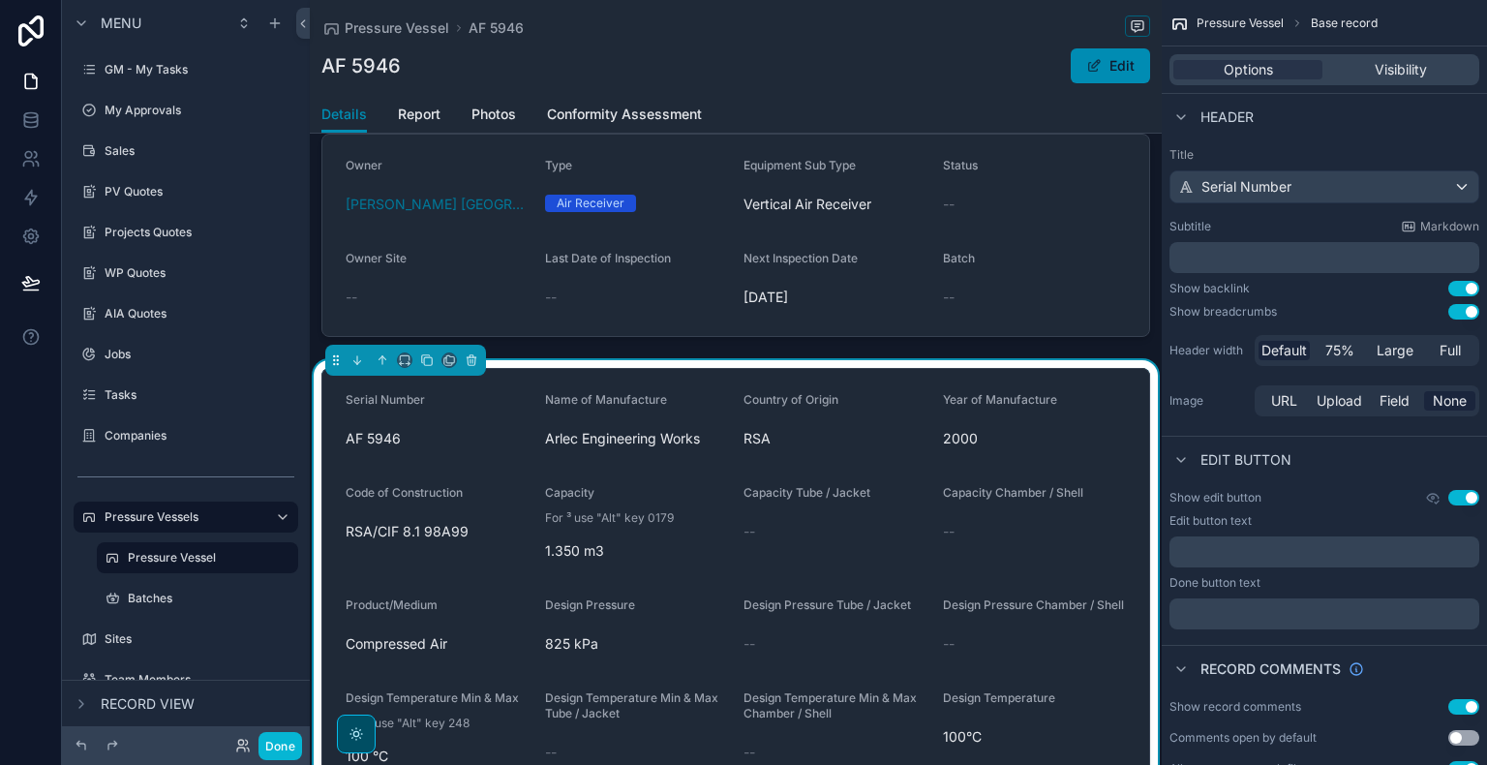
click at [1006, 555] on div "Capacity Chamber / Shell --" at bounding box center [1035, 525] width 184 height 81
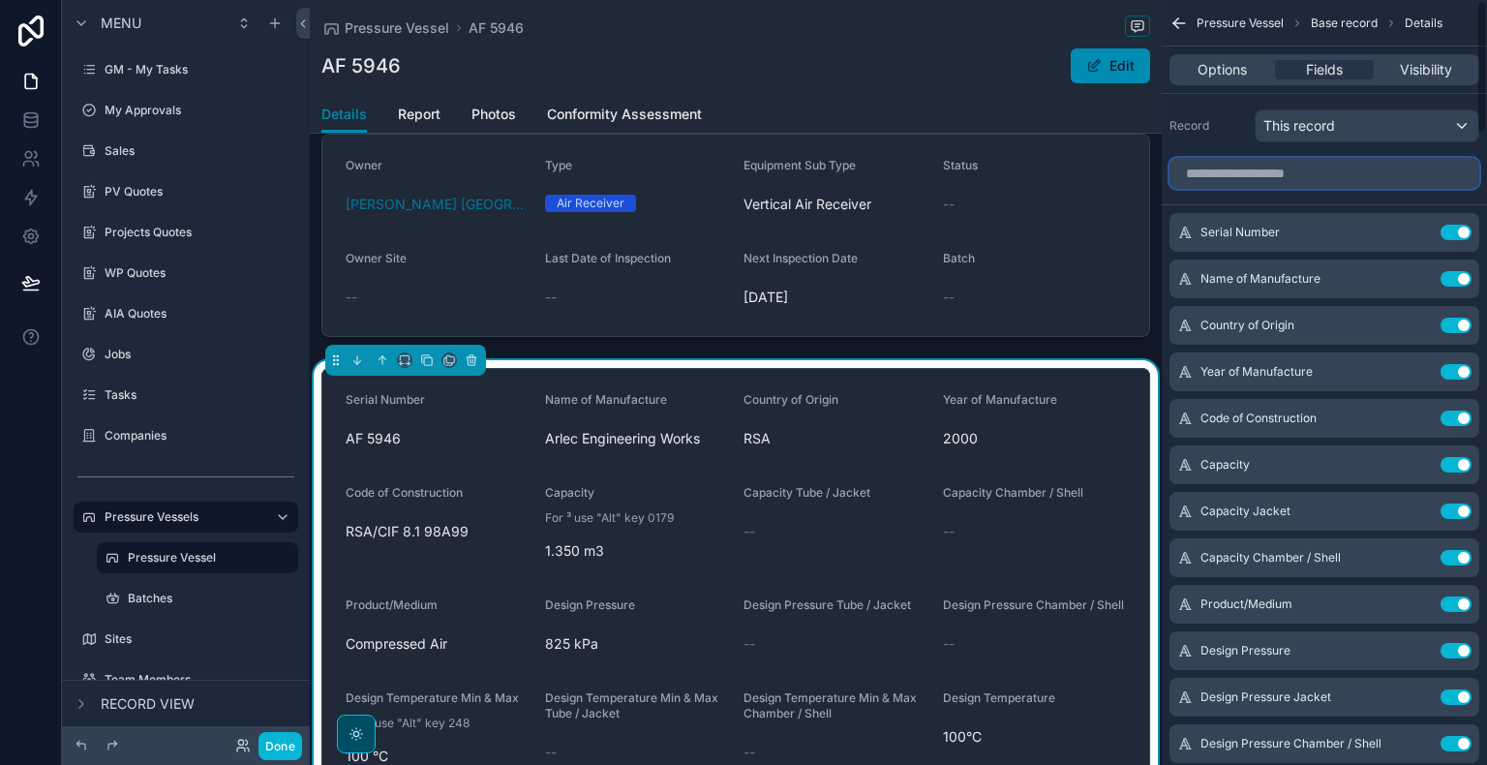
click at [1266, 170] on input "scrollable content" at bounding box center [1324, 173] width 310 height 31
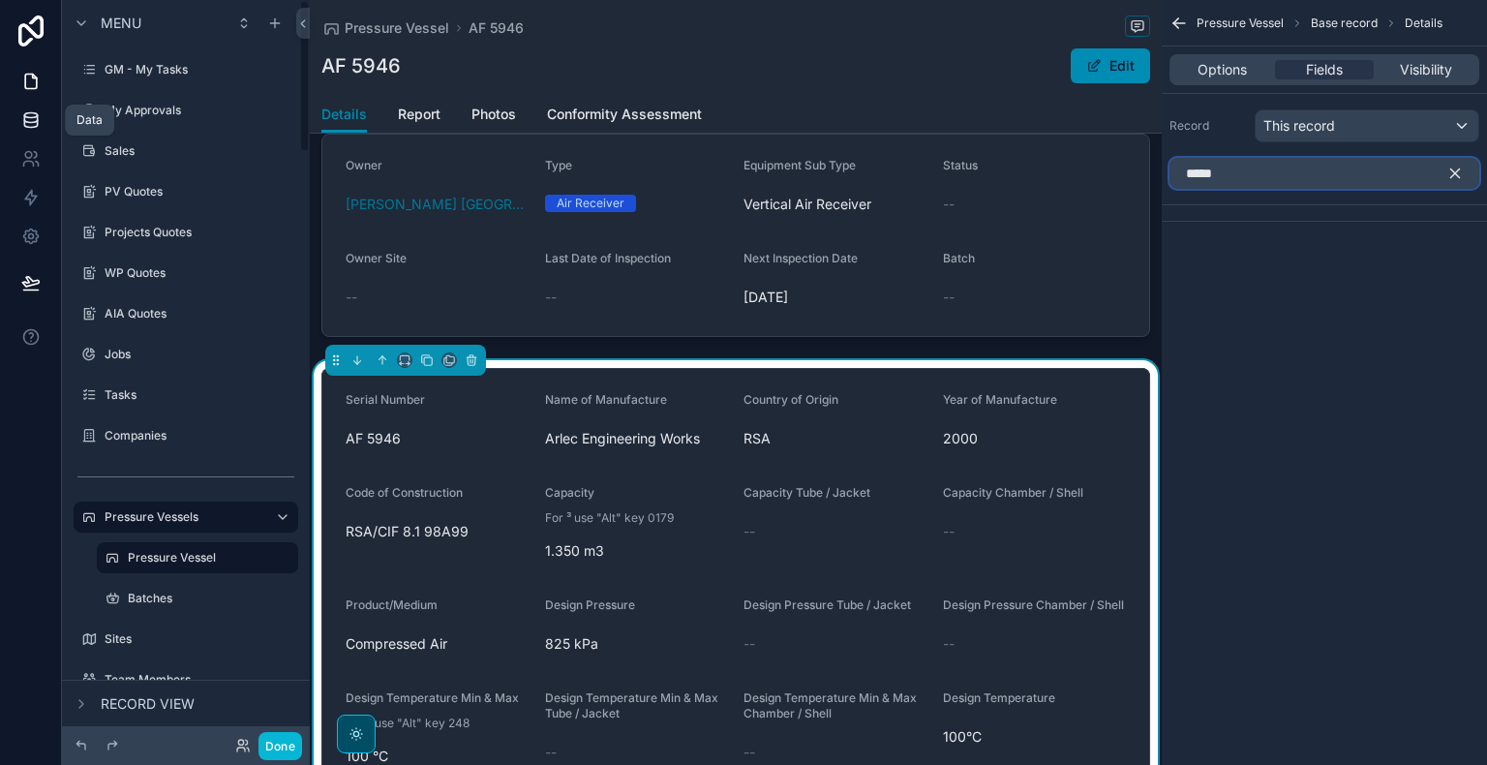
type input "*****"
drag, startPoint x: 26, startPoint y: 128, endPoint x: 31, endPoint y: 118, distance: 10.8
click at [31, 118] on icon at bounding box center [30, 119] width 19 height 19
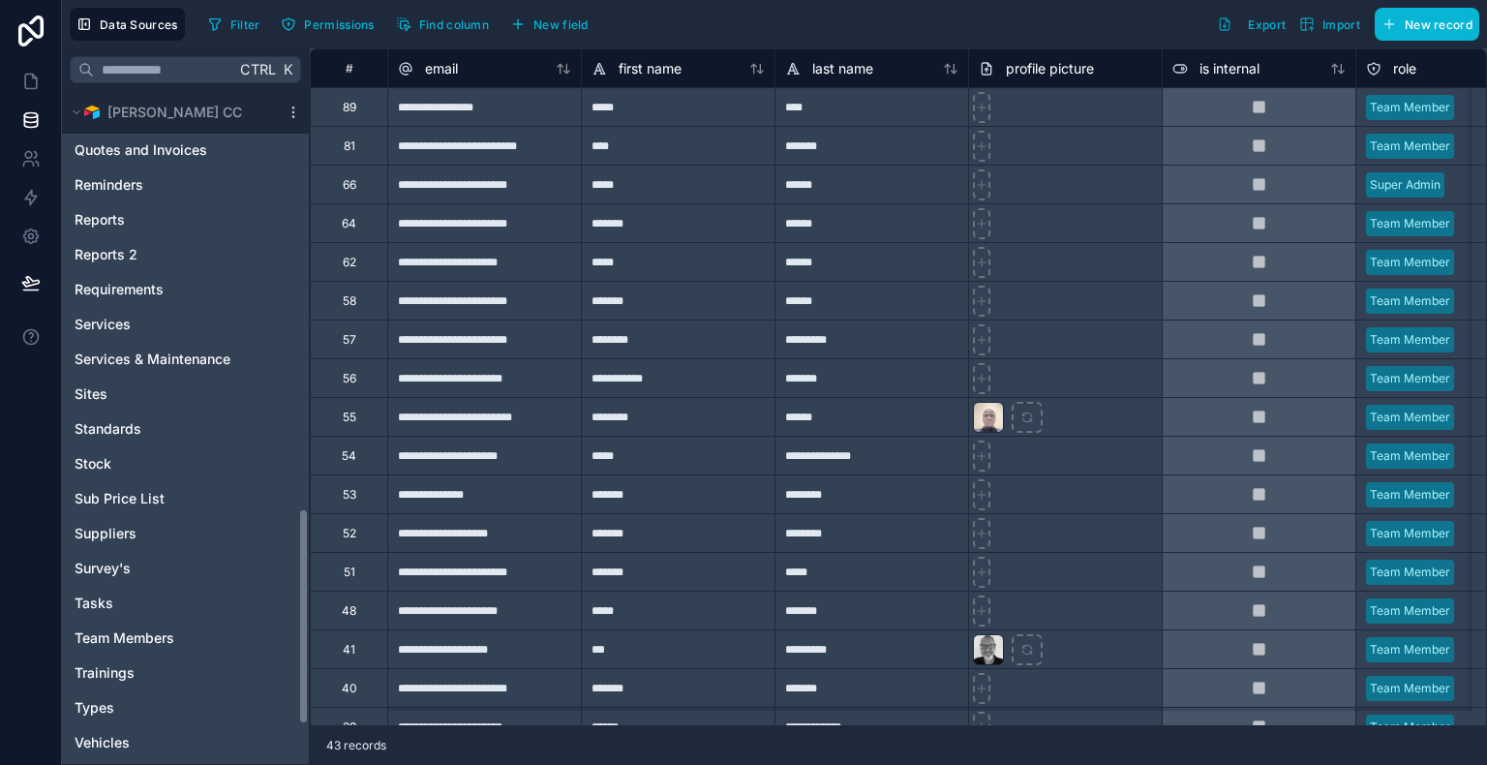
scroll to position [1422, 0]
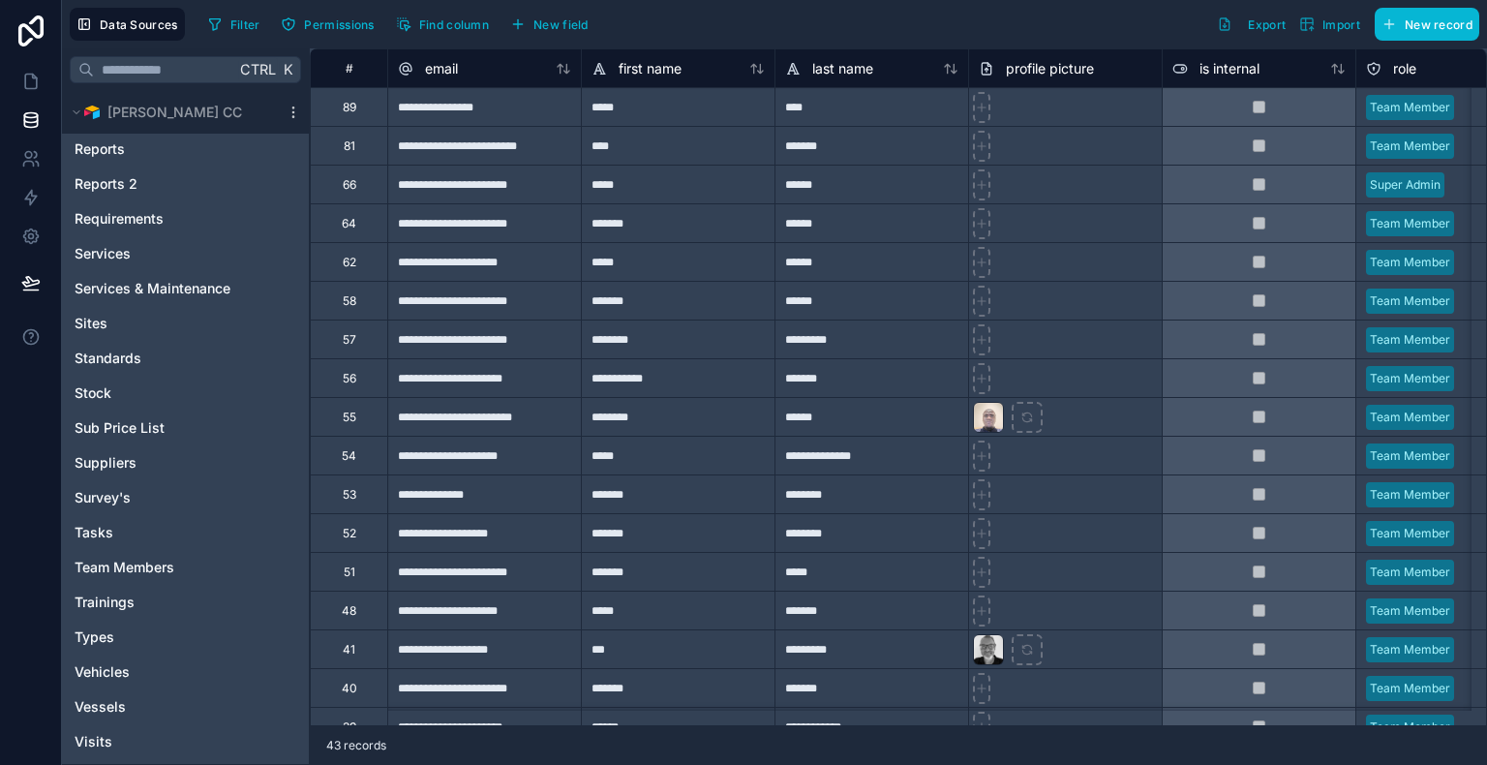
drag, startPoint x: 208, startPoint y: 708, endPoint x: 434, endPoint y: 752, distance: 229.9
click at [434, 752] on div "43 records" at bounding box center [898, 745] width 1177 height 39
click at [291, 112] on icon "scrollable content" at bounding box center [293, 112] width 15 height 15
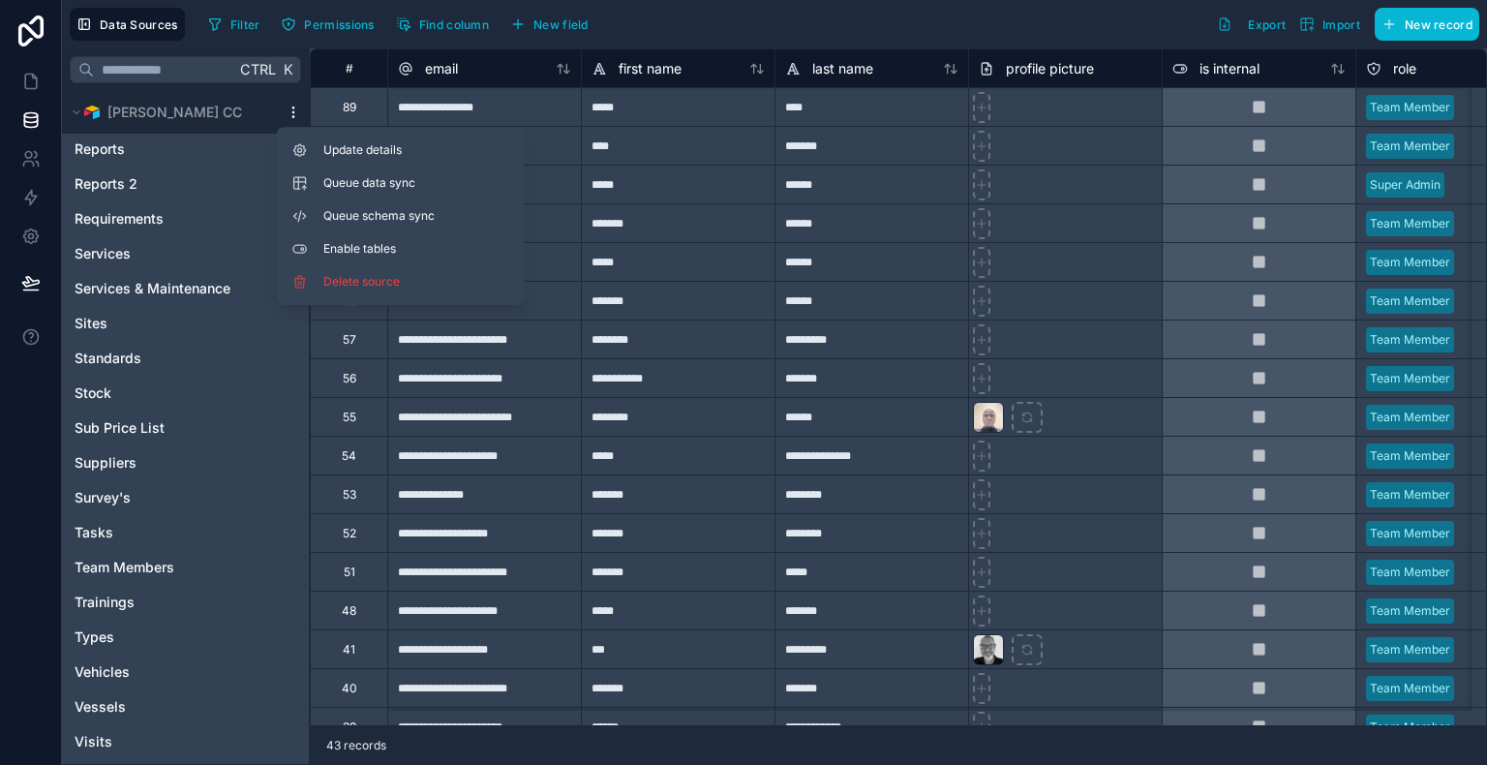
click at [291, 112] on icon "scrollable content" at bounding box center [293, 112] width 15 height 15
click at [173, 709] on div "Vessels" at bounding box center [185, 706] width 239 height 31
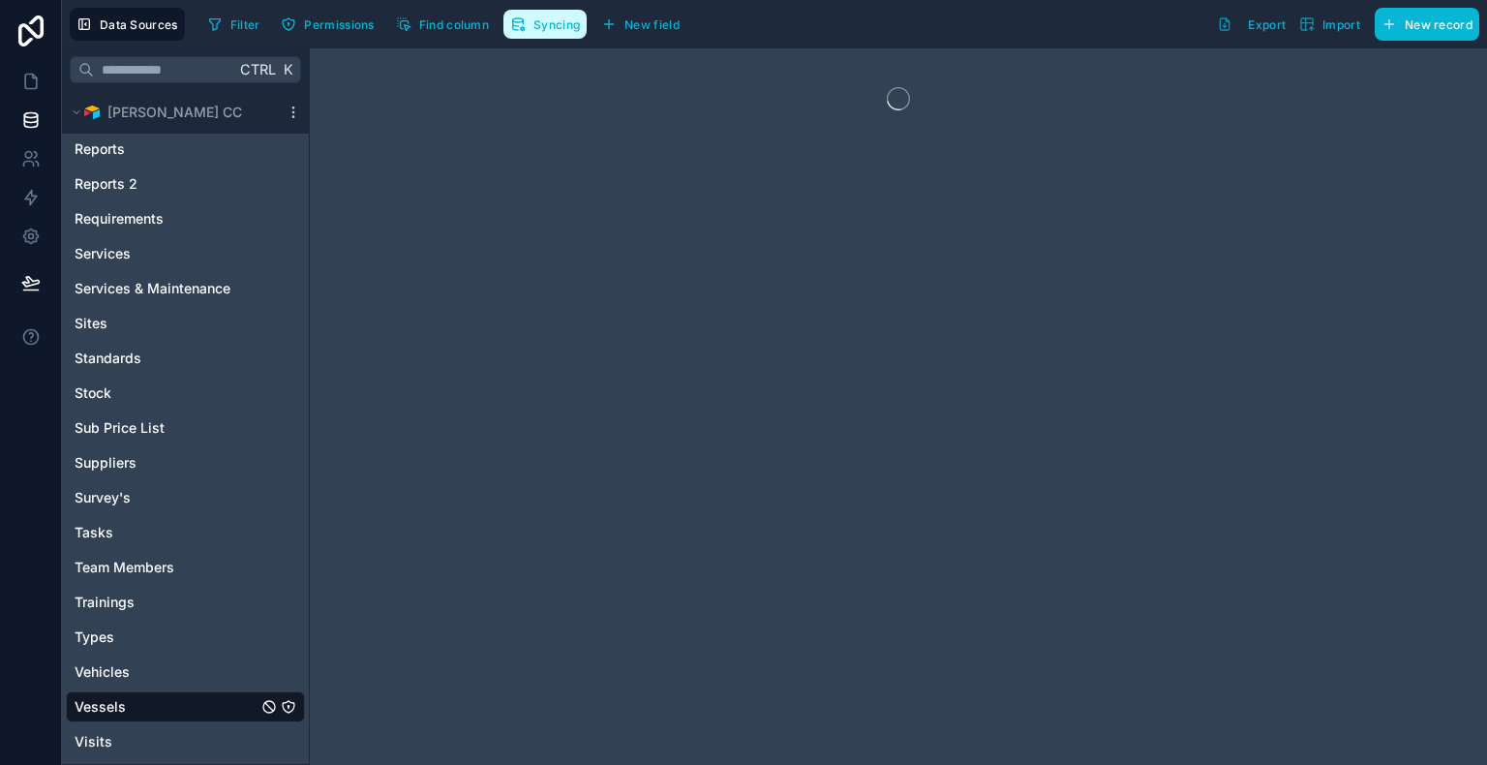
click at [540, 32] on button "Syncing" at bounding box center [544, 24] width 83 height 29
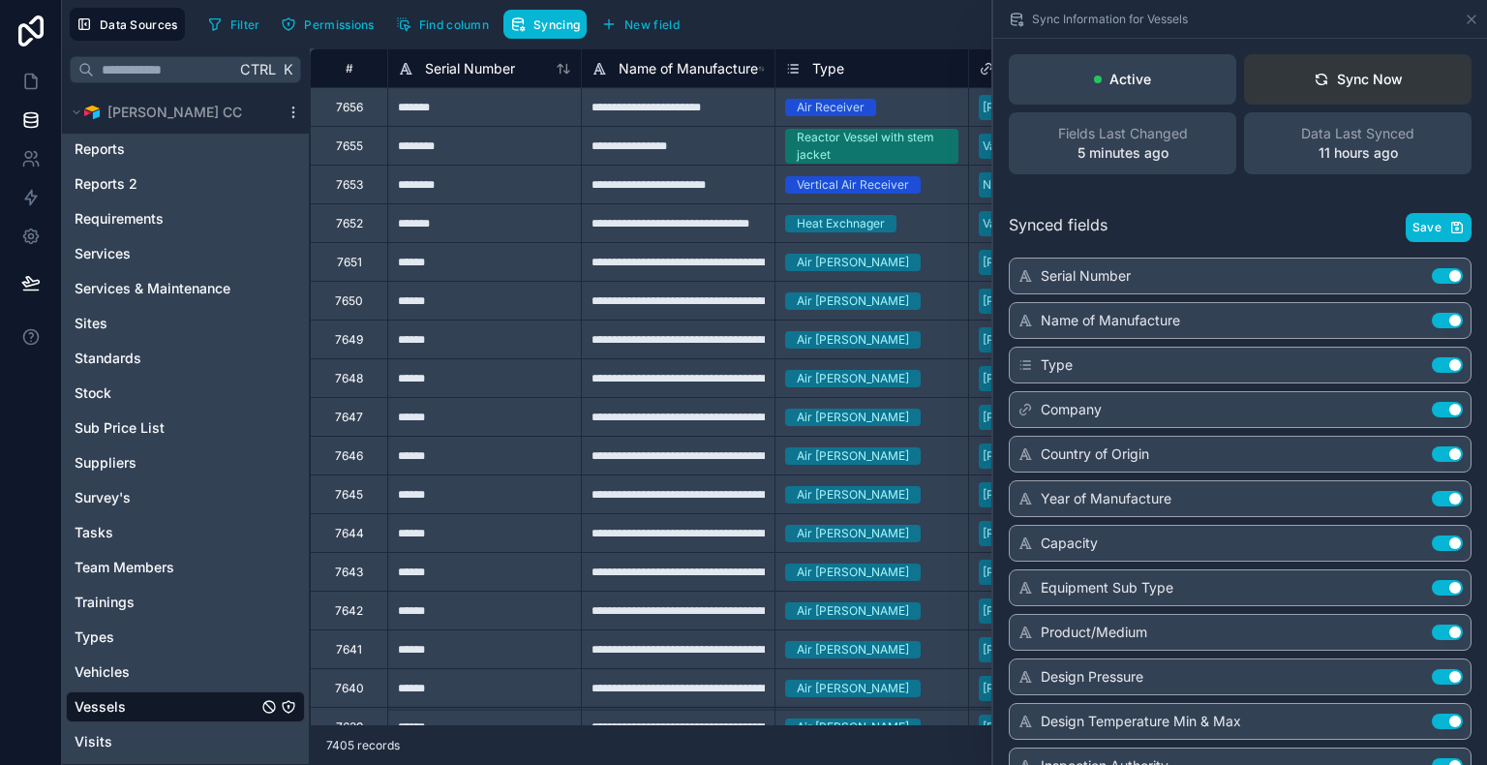
click at [1380, 87] on div "Sync Now" at bounding box center [1358, 79] width 89 height 19
click at [1390, 17] on div "Sync Information for Vessels" at bounding box center [1240, 19] width 478 height 38
click at [28, 91] on link at bounding box center [30, 81] width 61 height 39
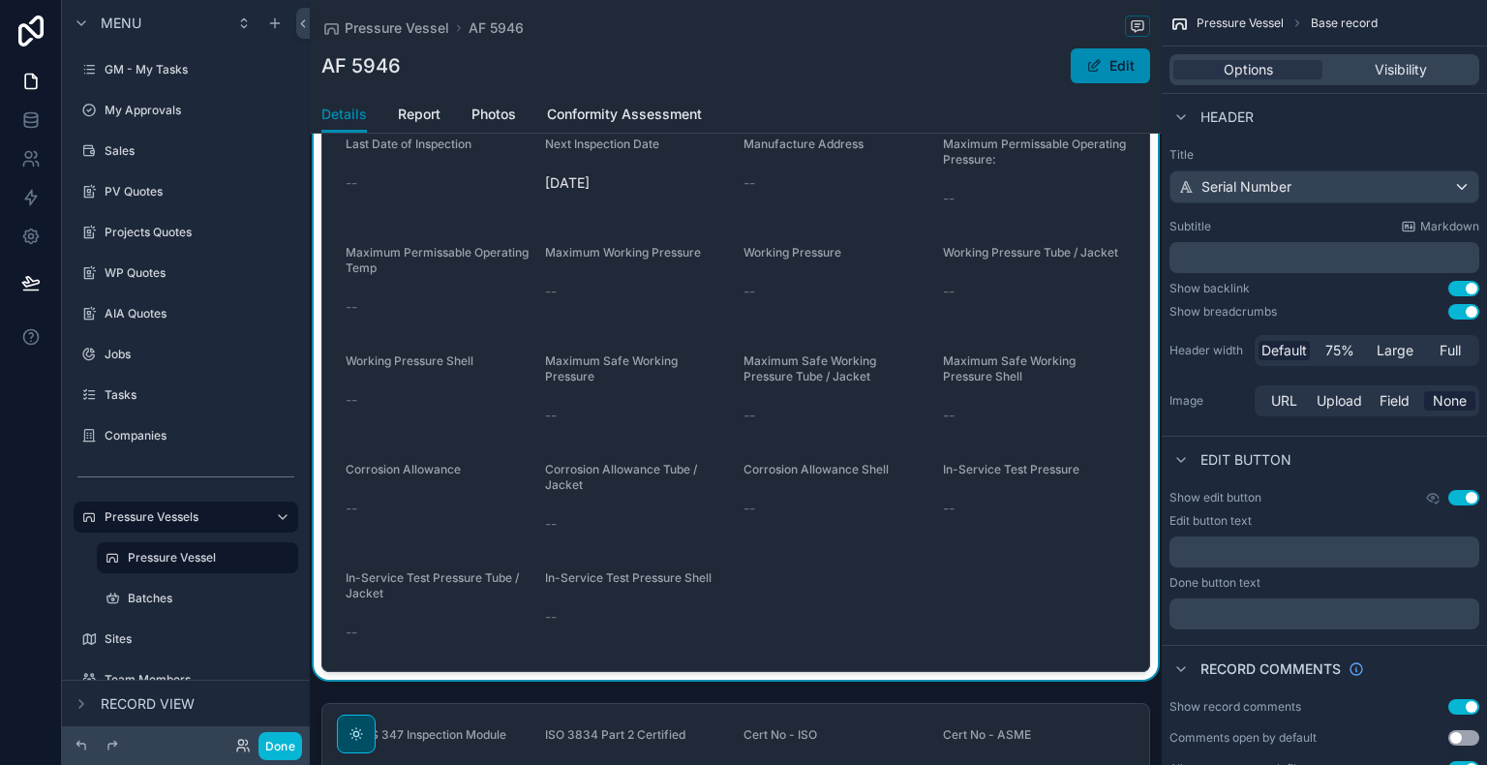
scroll to position [968, 0]
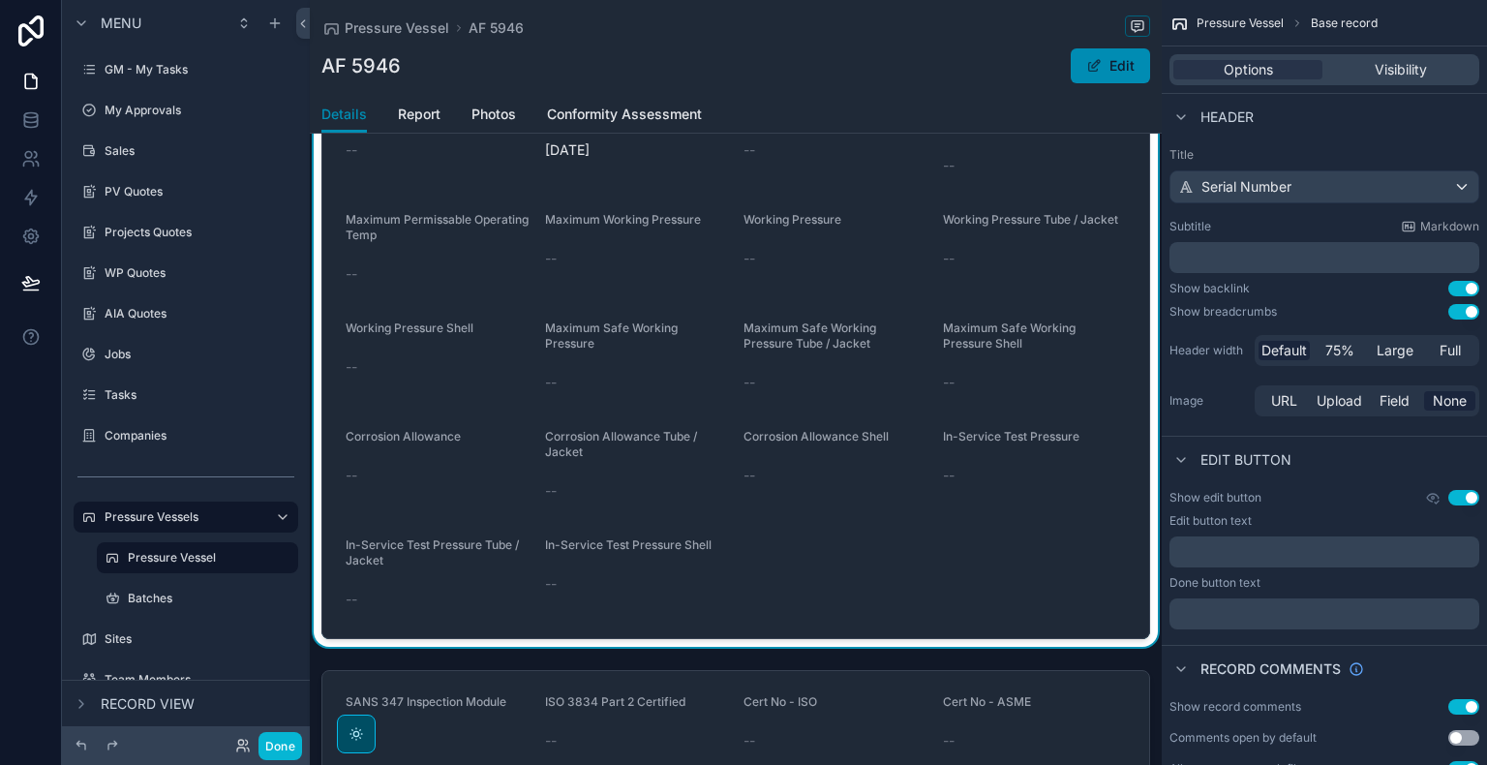
click at [981, 541] on form "Serial Number AF 5946 Name of Manufacture Arlec Engineering Works Country of Or…" at bounding box center [735, 99] width 827 height 1076
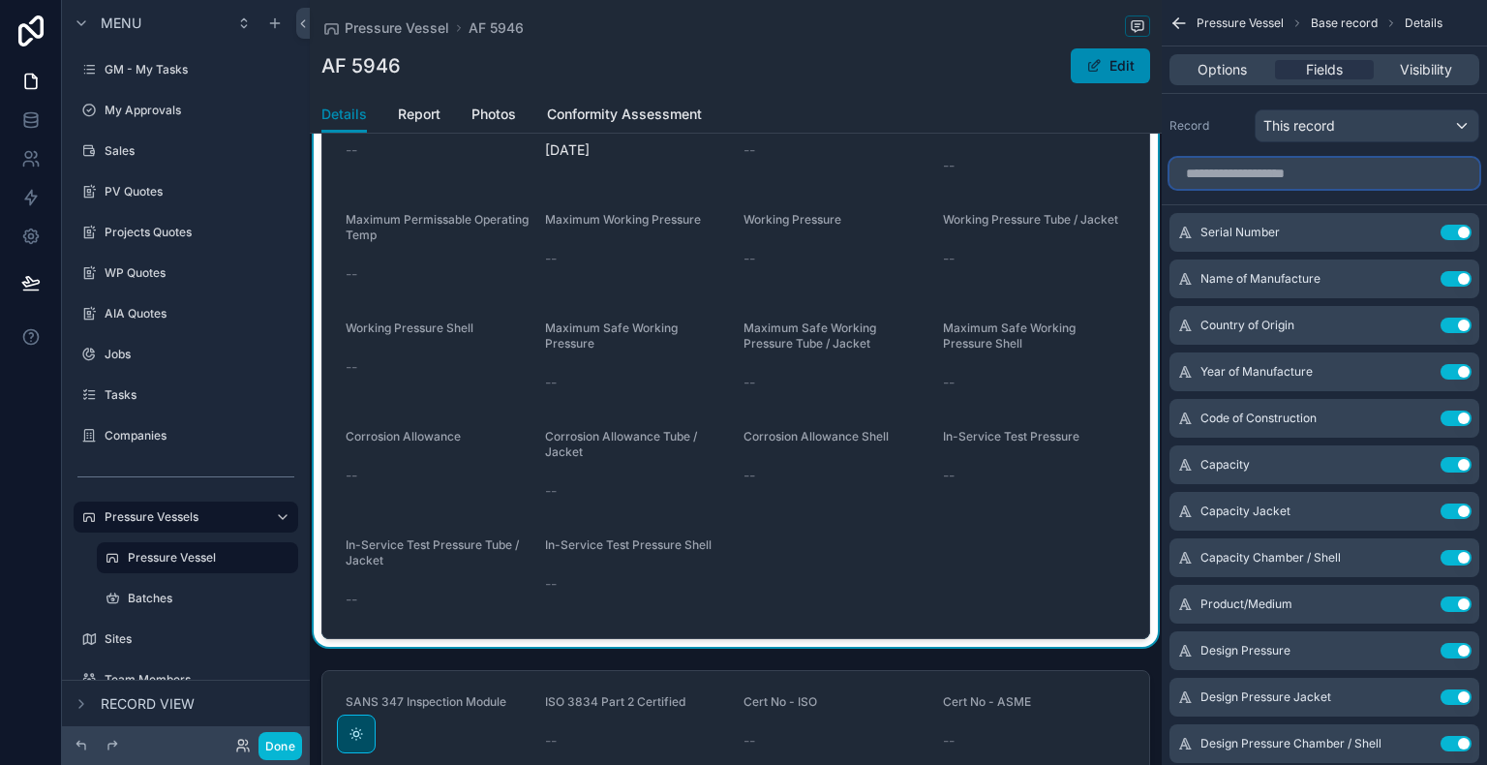
click at [1348, 174] on input "scrollable content" at bounding box center [1324, 173] width 310 height 31
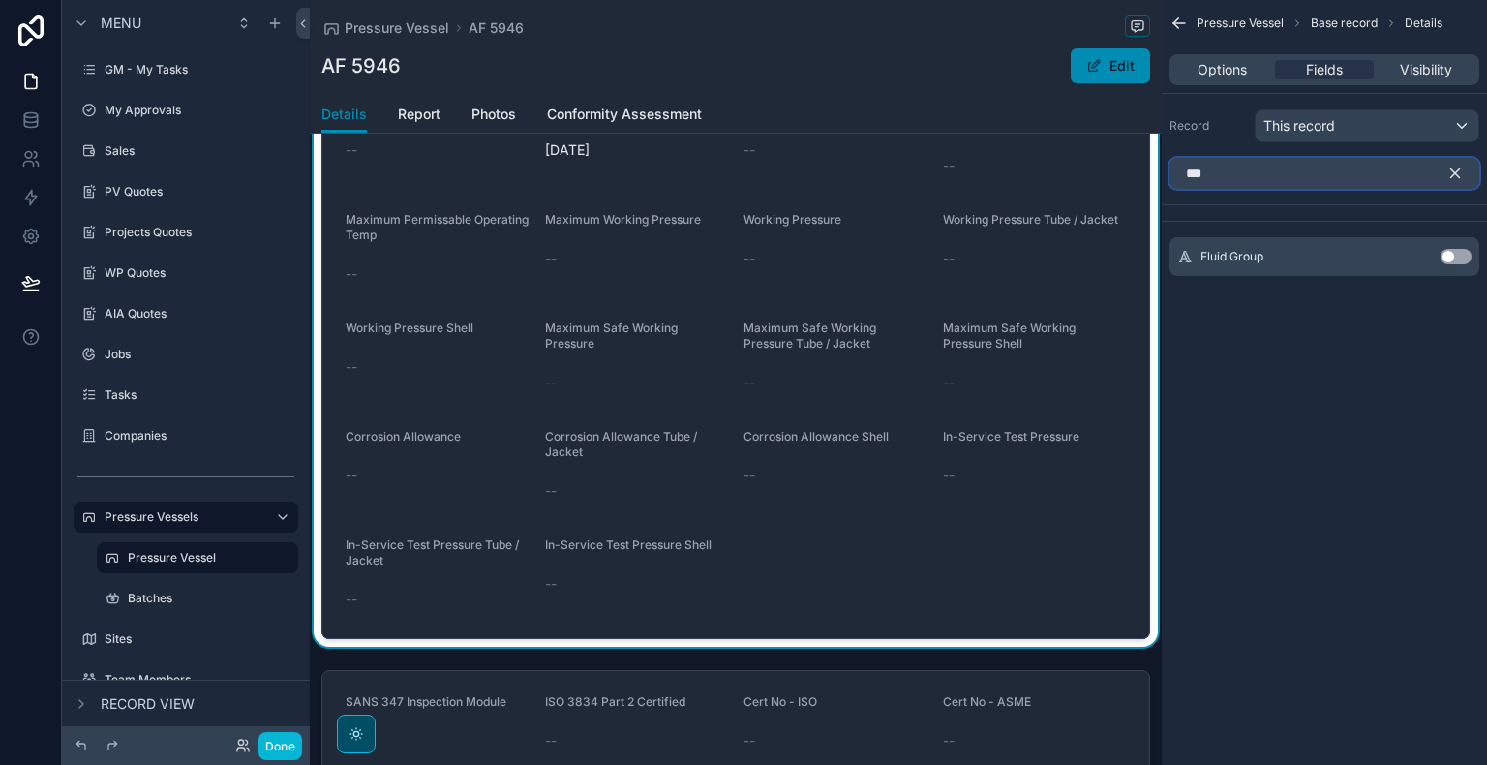
type input "***"
click at [1468, 257] on button "Use setting" at bounding box center [1455, 256] width 31 height 15
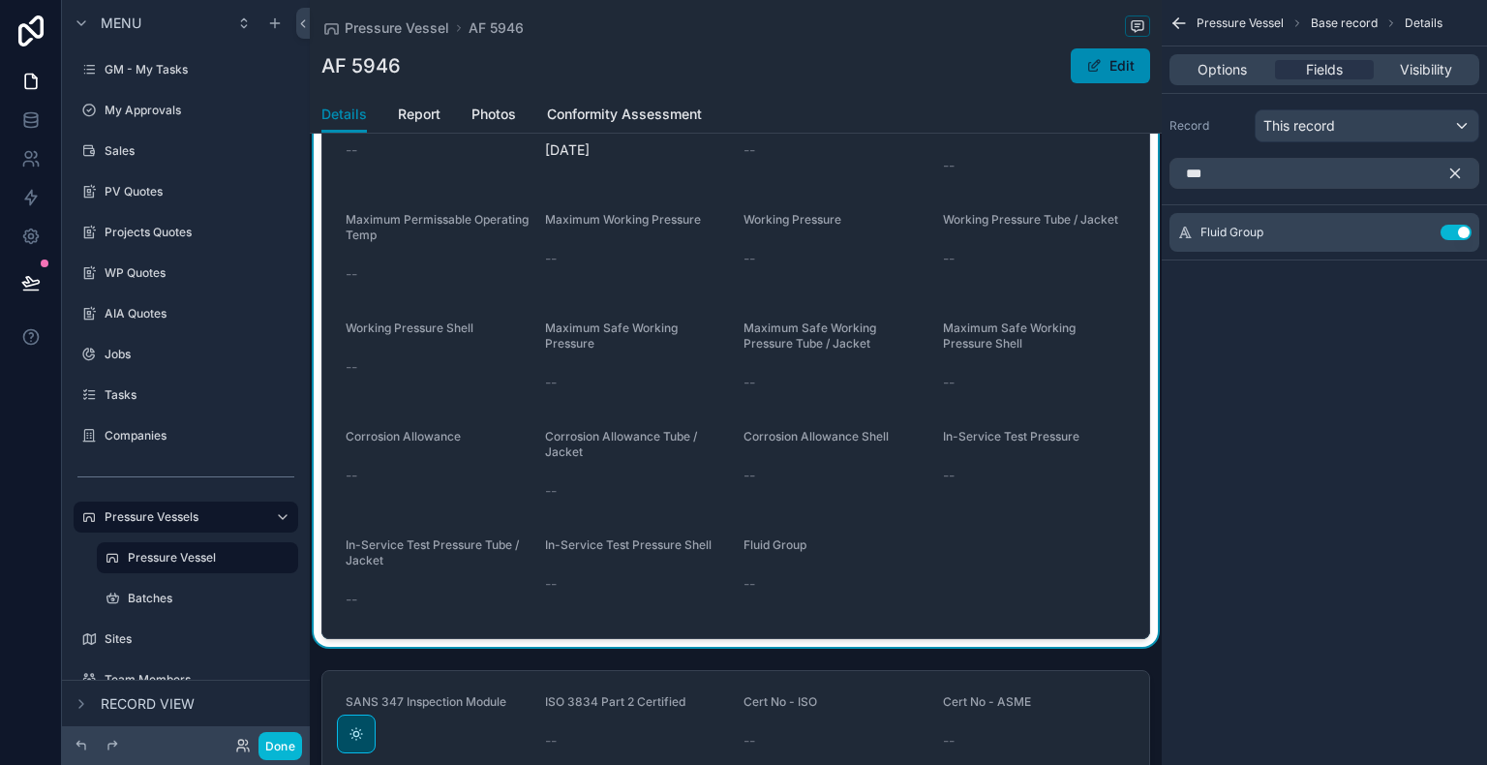
click at [1460, 176] on icon "scrollable content" at bounding box center [1454, 173] width 17 height 17
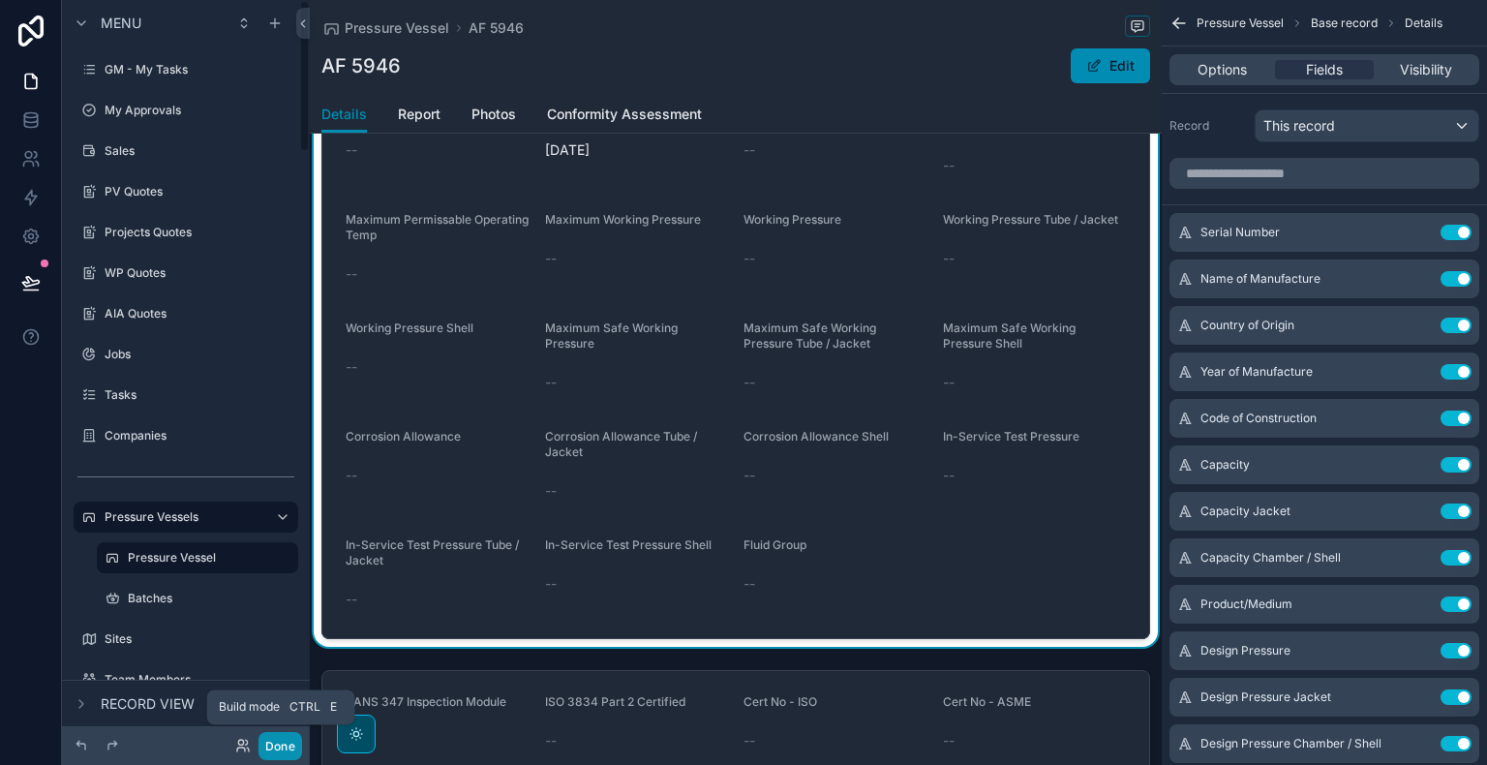
click at [284, 741] on button "Done" at bounding box center [280, 746] width 44 height 28
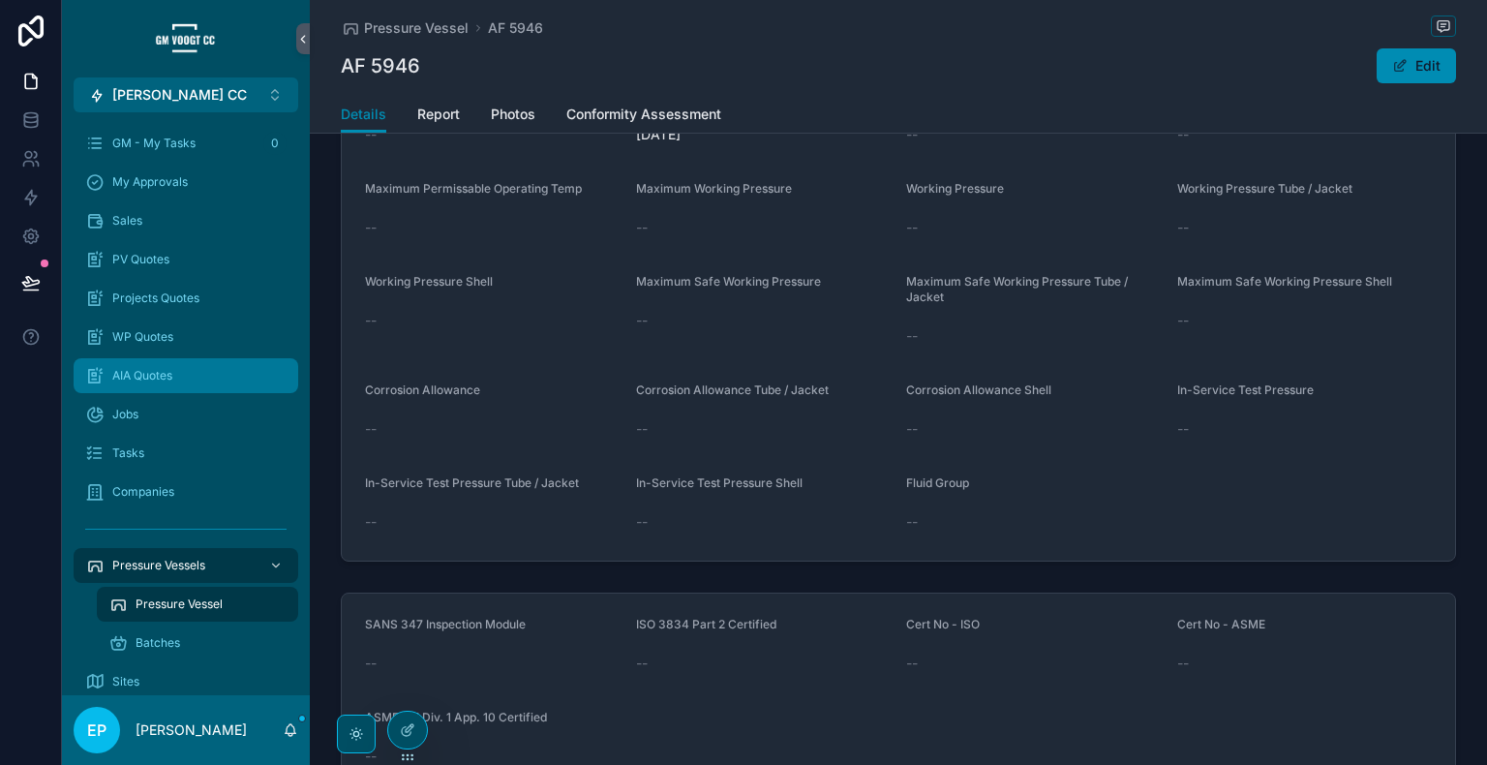
click at [161, 377] on span "AIA Quotes" at bounding box center [142, 375] width 60 height 15
